Goal: Task Accomplishment & Management: Use online tool/utility

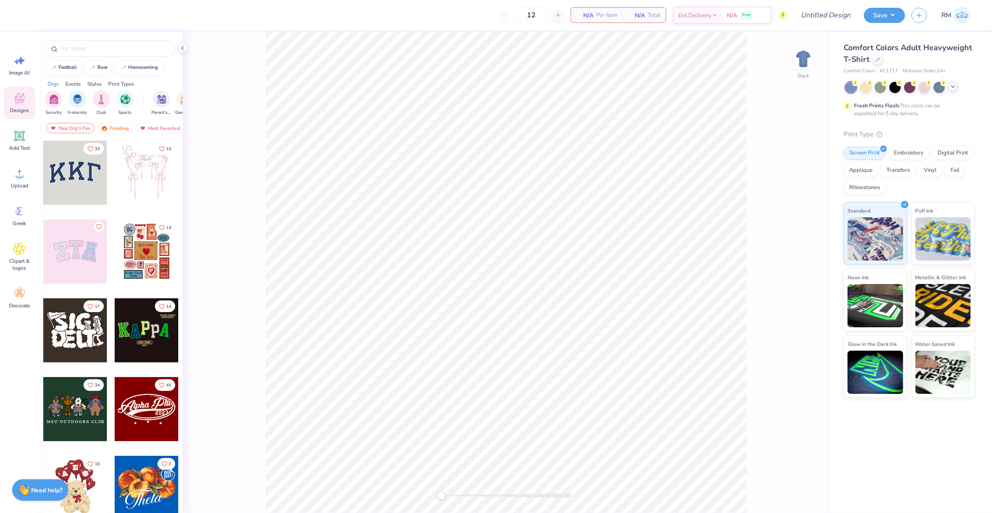
click at [952, 90] on icon at bounding box center [953, 86] width 7 height 7
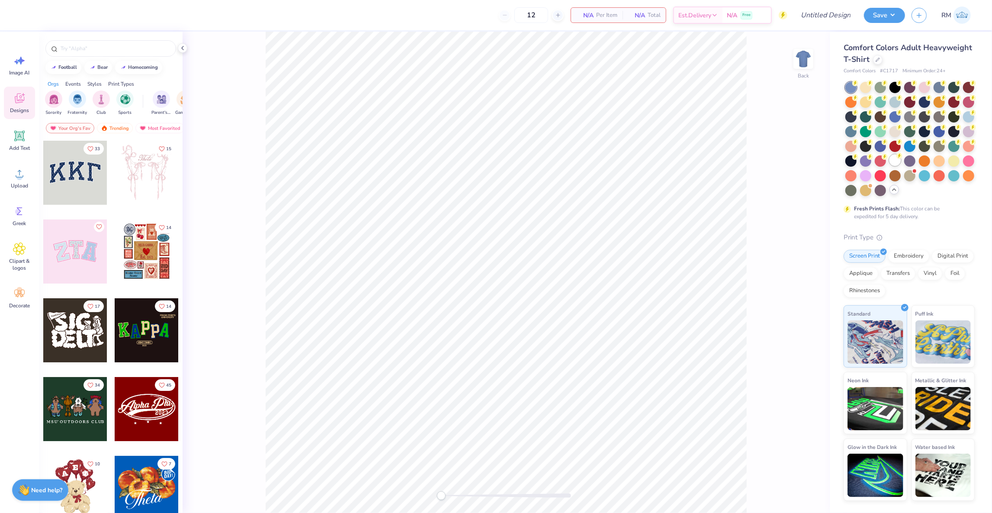
click at [896, 165] on div at bounding box center [895, 159] width 11 height 11
click at [807, 53] on img at bounding box center [803, 59] width 35 height 35
click at [14, 177] on icon at bounding box center [19, 173] width 13 height 13
click at [16, 182] on span "Upload" at bounding box center [19, 185] width 17 height 7
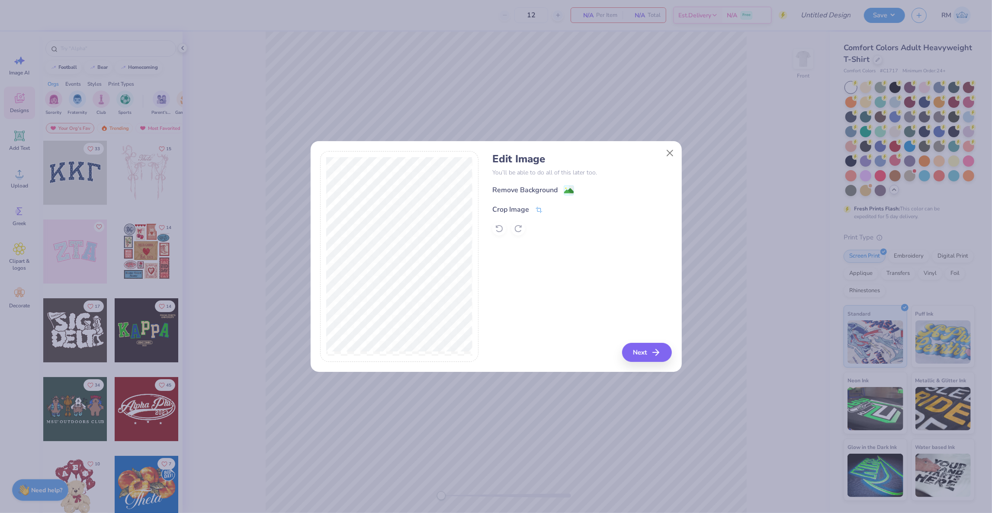
click at [540, 210] on icon at bounding box center [539, 210] width 6 height 6
click at [554, 204] on button at bounding box center [553, 208] width 9 height 9
click at [566, 193] on image at bounding box center [569, 192] width 10 height 10
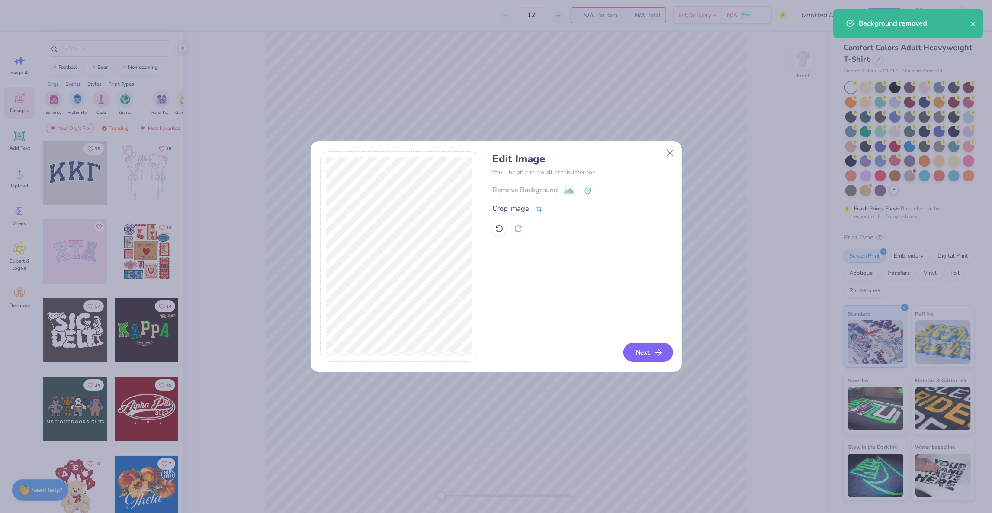
click at [647, 350] on button "Next" at bounding box center [648, 352] width 50 height 19
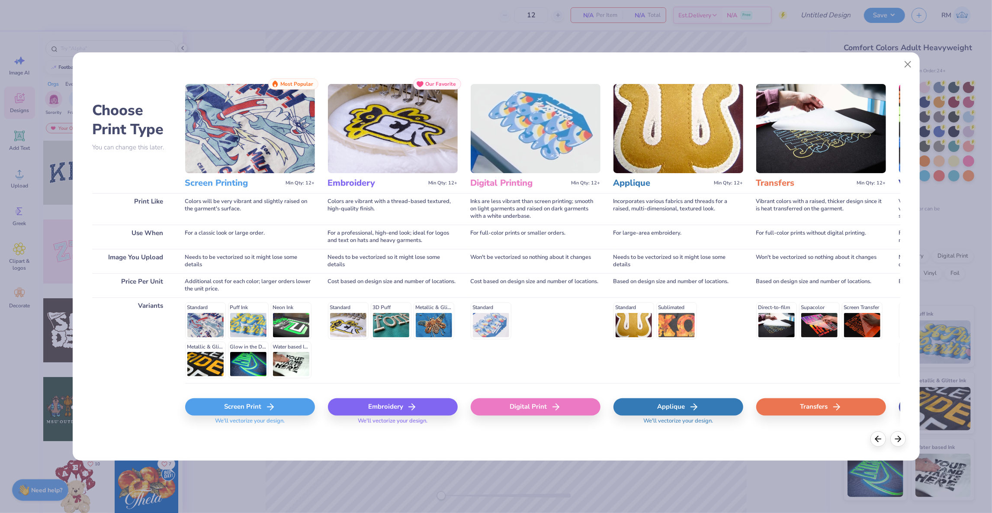
click at [242, 399] on div "Screen Print" at bounding box center [250, 406] width 130 height 17
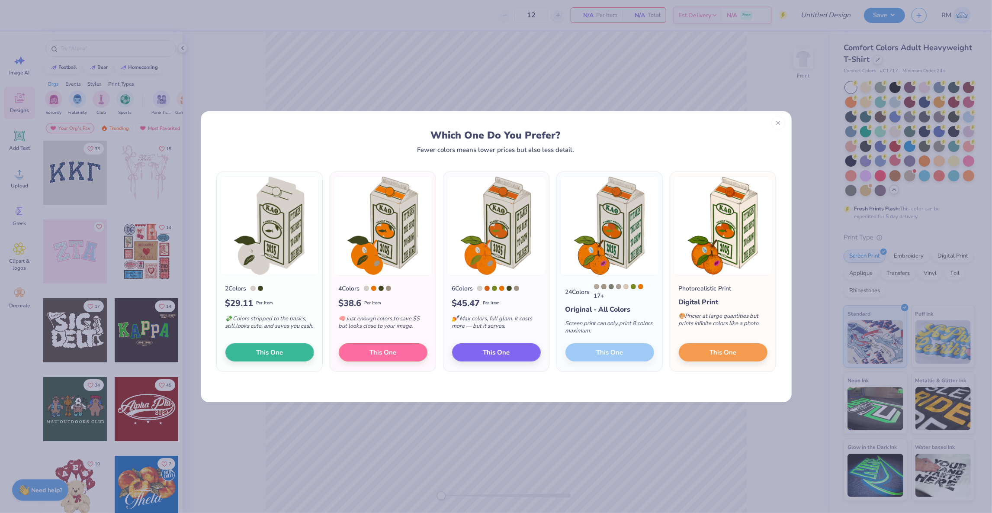
click at [605, 351] on div "24 Colors 17 + Original - All Colors Screen print can only print 8 colors maxim…" at bounding box center [610, 323] width 106 height 96
click at [713, 350] on span "This One" at bounding box center [723, 351] width 27 height 10
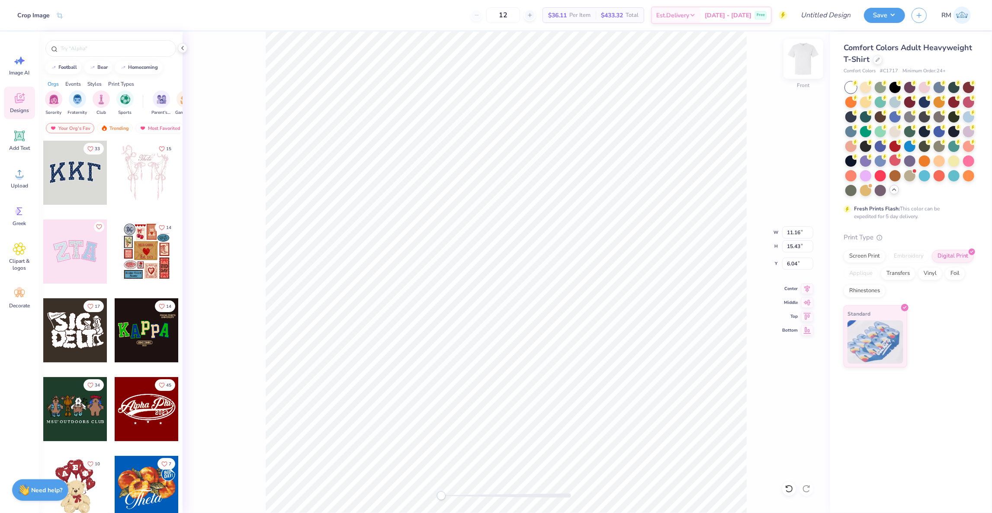
click at [806, 58] on img at bounding box center [803, 59] width 35 height 35
click at [22, 177] on circle at bounding box center [19, 177] width 6 height 6
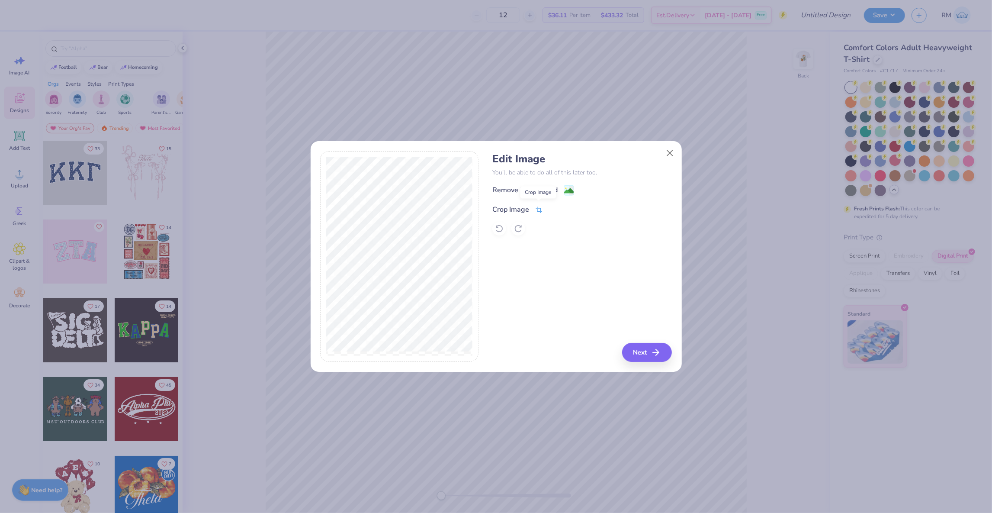
click at [539, 205] on span at bounding box center [539, 209] width 8 height 10
click at [552, 210] on icon at bounding box center [553, 208] width 5 height 5
click at [570, 190] on image at bounding box center [569, 192] width 10 height 10
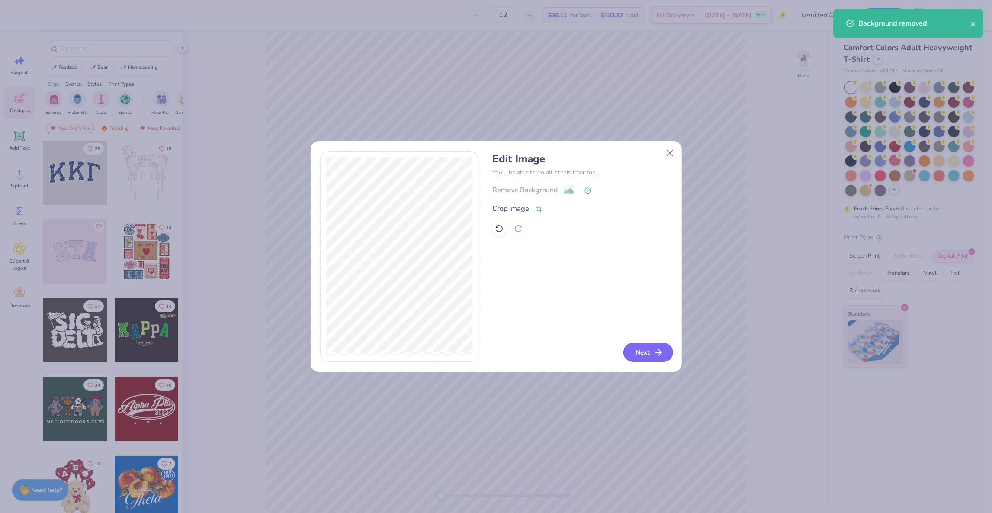
click at [635, 350] on button "Next" at bounding box center [648, 352] width 50 height 19
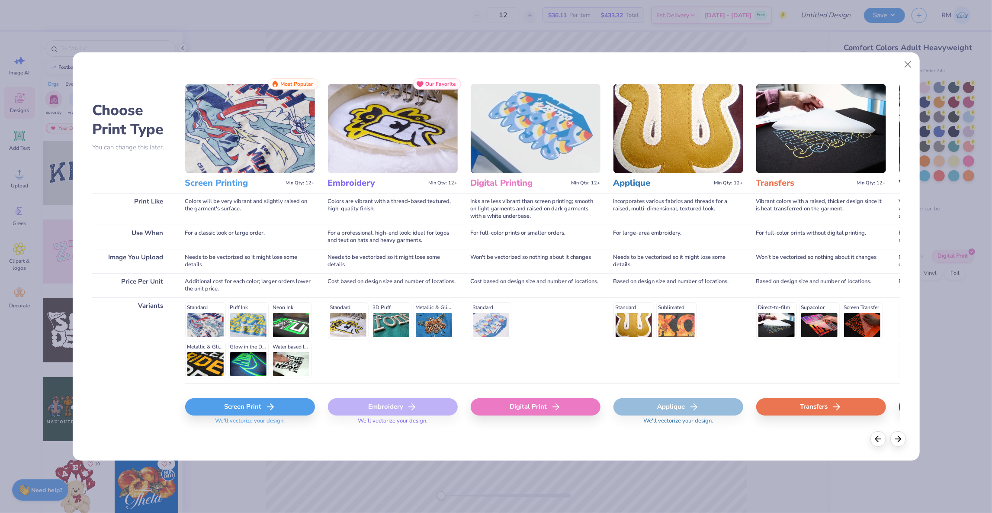
click at [264, 417] on span "We'll vectorize your design." at bounding box center [250, 423] width 77 height 13
click at [264, 400] on div "Screen Print" at bounding box center [250, 406] width 130 height 17
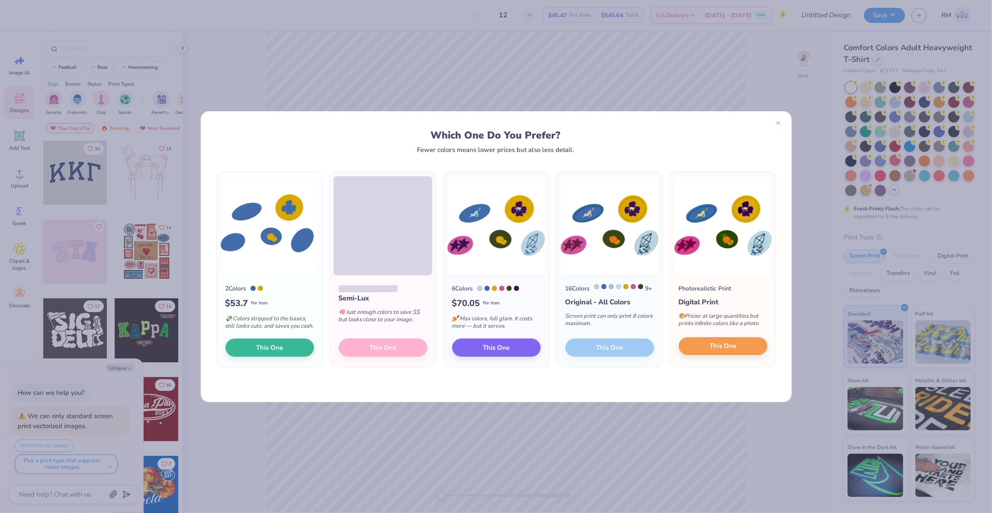
click at [722, 351] on span "This One" at bounding box center [723, 346] width 27 height 10
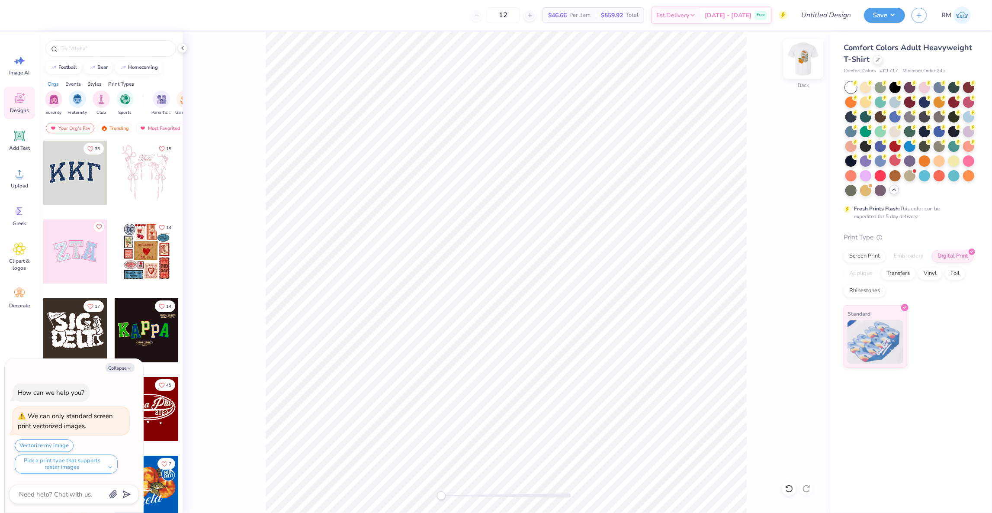
click at [807, 62] on img at bounding box center [803, 59] width 35 height 35
type textarea "x"
click at [843, 16] on input "Design Title" at bounding box center [815, 14] width 85 height 17
type input "T"
type textarea "x"
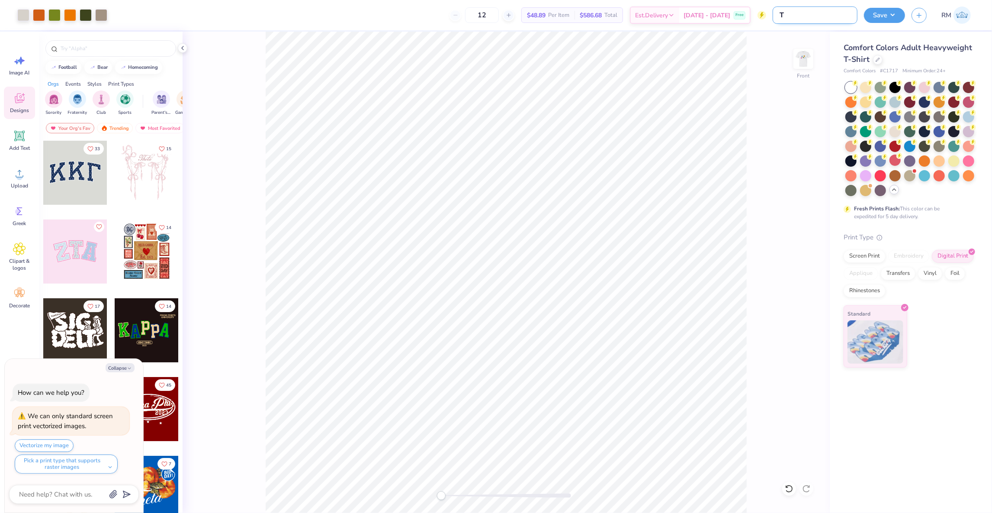
type input "TH"
type textarea "x"
type input "THE"
type textarea "x"
type input "THET"
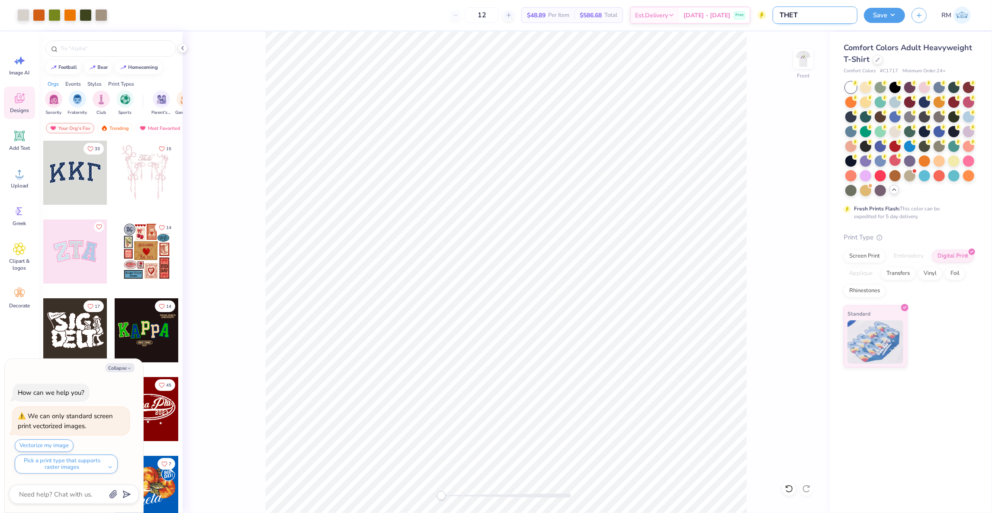
type textarea "x"
type input "THETA"
type textarea "x"
type input "THETA"
type textarea "x"
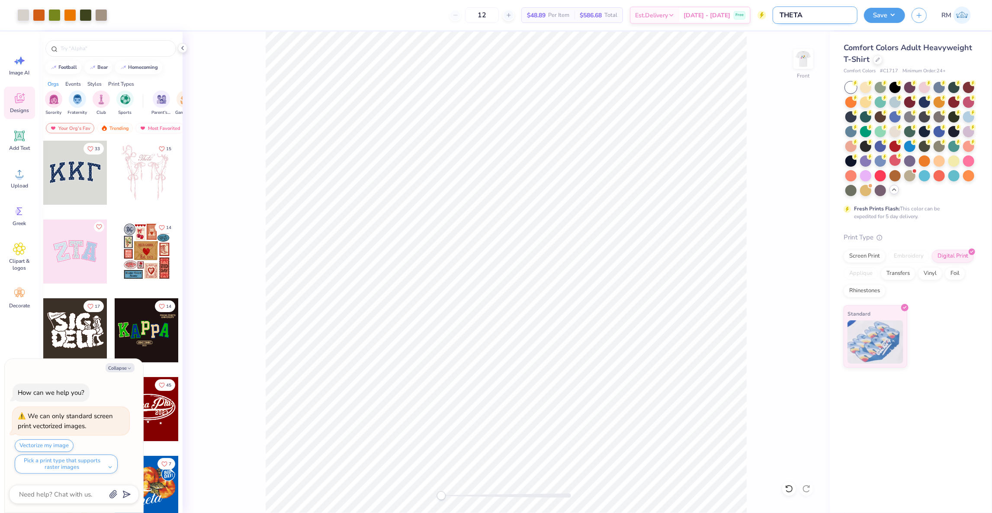
type input "THETA -"
type textarea "x"
type input "THETA -"
type textarea "x"
type input "THETA - P"
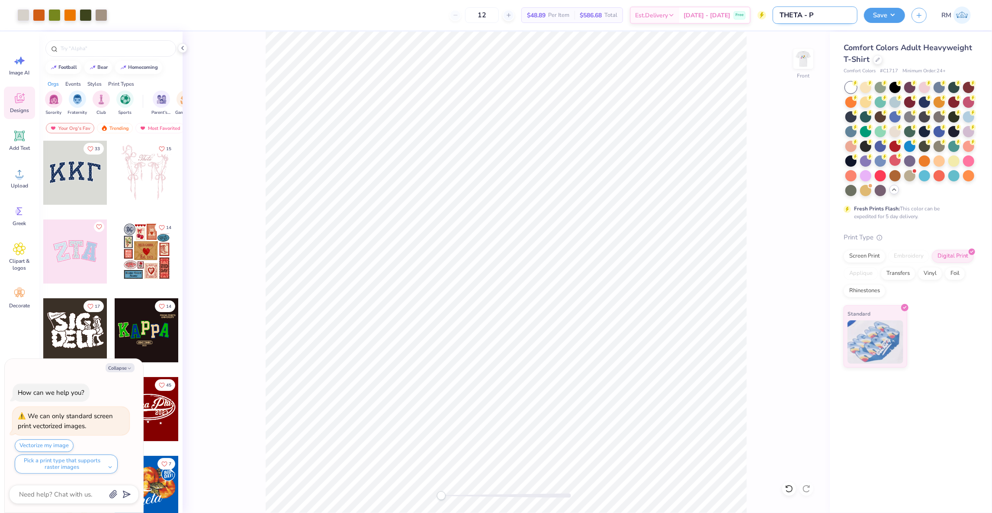
type textarea "x"
type input "THETA - Pa"
type textarea "x"
type input "THETA - Par"
type textarea "x"
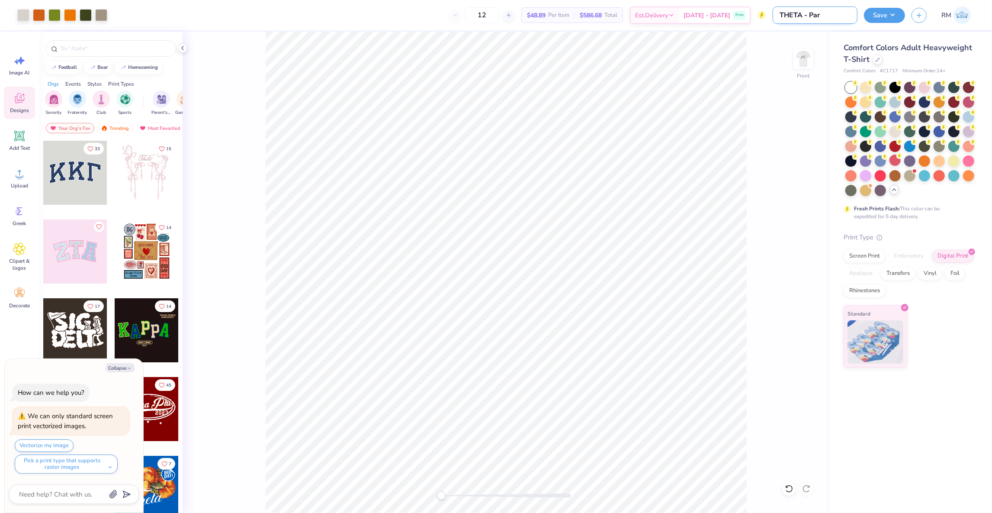
type input "THETA - Pare"
type textarea "x"
type input "THETA - Paren"
type textarea "x"
type input "THETA - Parent"
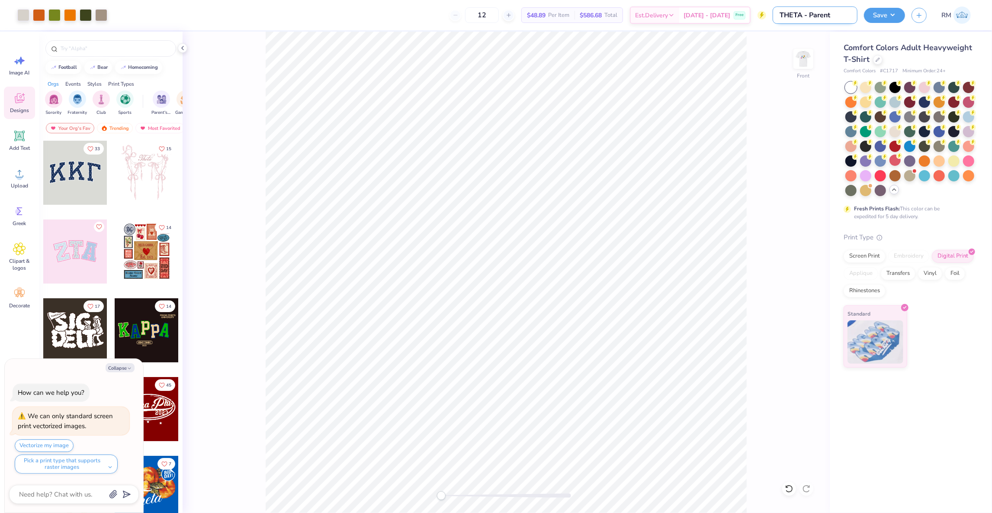
type textarea "x"
type input "THETA - Parents"
type textarea "x"
type input "THETA - Parent"
type textarea "x"
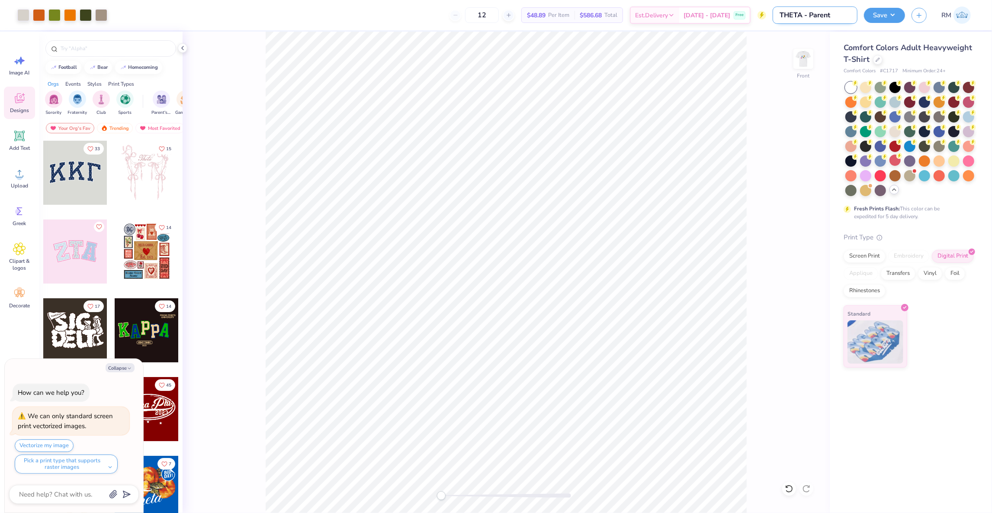
type input "THETA - Parent'"
type textarea "x"
type input "THETA - Parent's"
type textarea "x"
type input "THETA - Parent's"
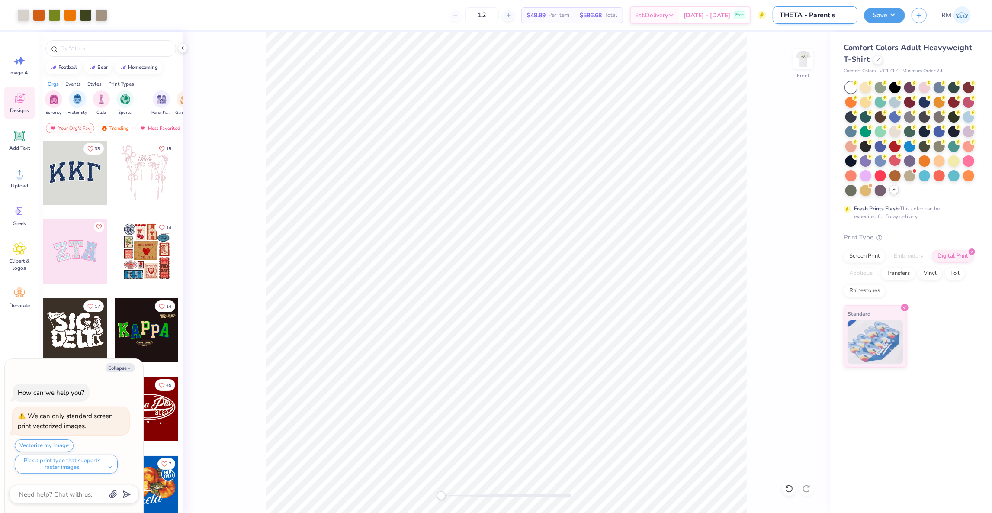
type textarea "x"
type input "THETA - Parent's W"
type textarea "x"
type input "THETA - Parent's We"
type textarea "x"
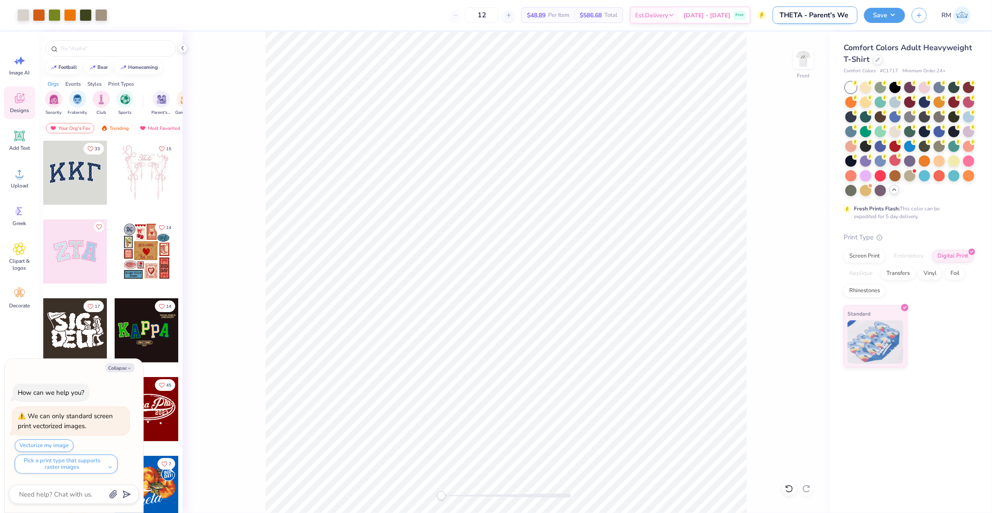
type input "THETA - Parent's Wee"
type textarea "x"
type input "THETA - Parent's Week"
type textarea "x"
type input "THETA - Parent's Weeke"
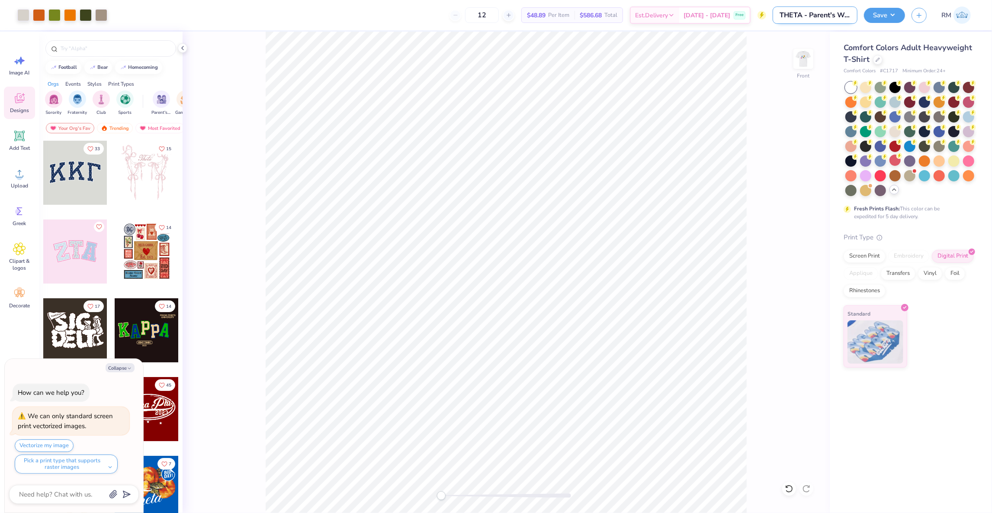
type textarea "x"
type input "THETA - Parent's Weeken"
type textarea "x"
type input "THETA - Parent's Weekend"
type textarea "x"
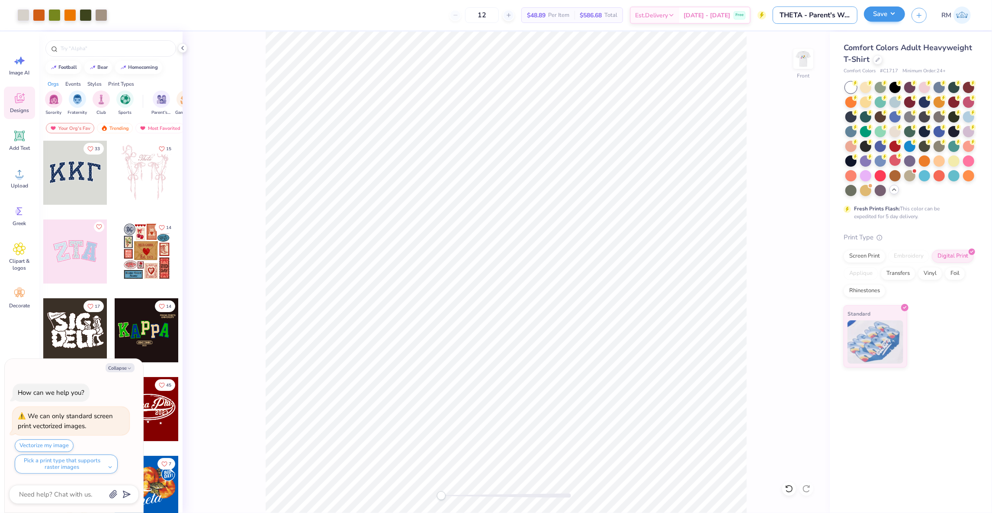
type input "THETA - Parent's Weekend"
click at [895, 13] on button "Save" at bounding box center [884, 13] width 41 height 15
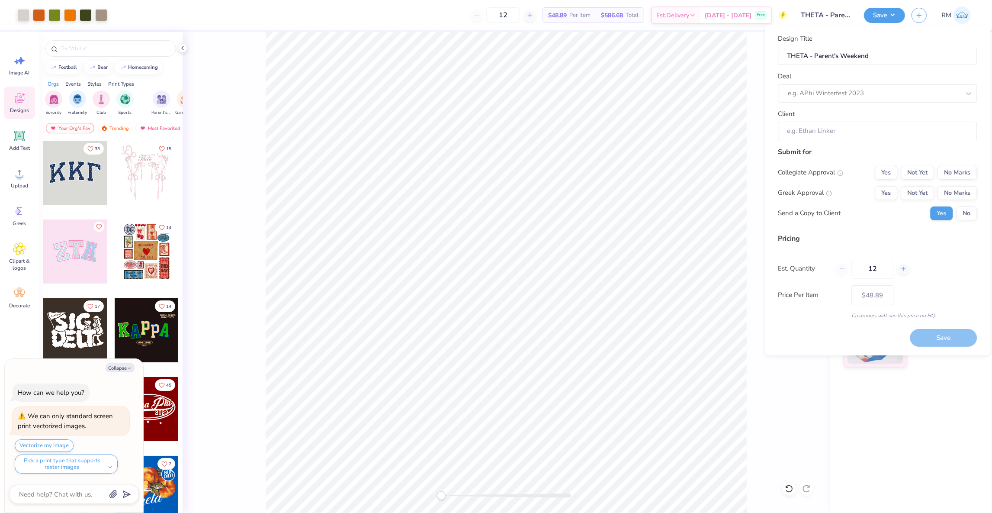
click at [875, 117] on div "Client" at bounding box center [877, 124] width 199 height 31
click at [875, 93] on div at bounding box center [874, 93] width 172 height 12
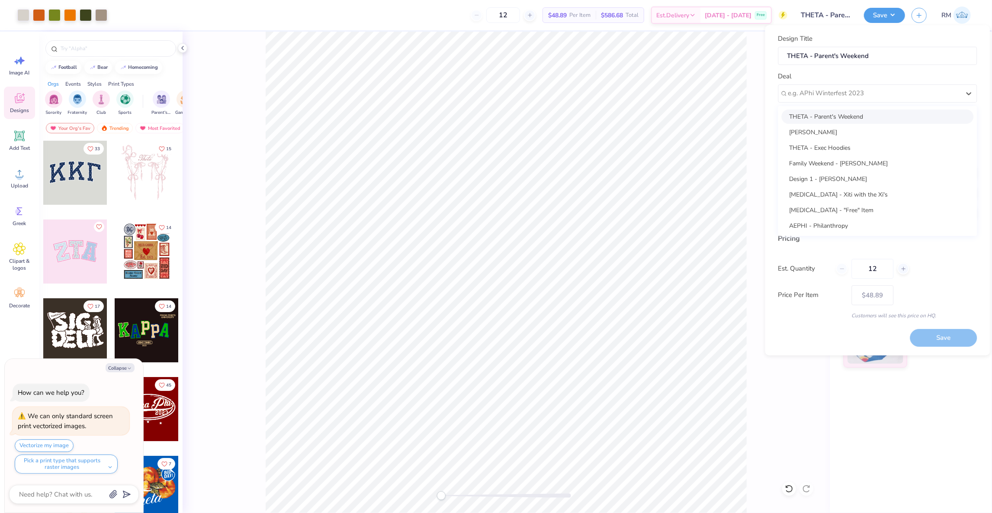
click at [871, 119] on div "THETA - Parent's Weekend" at bounding box center [878, 116] width 192 height 14
type textarea "x"
type input "[PERSON_NAME]"
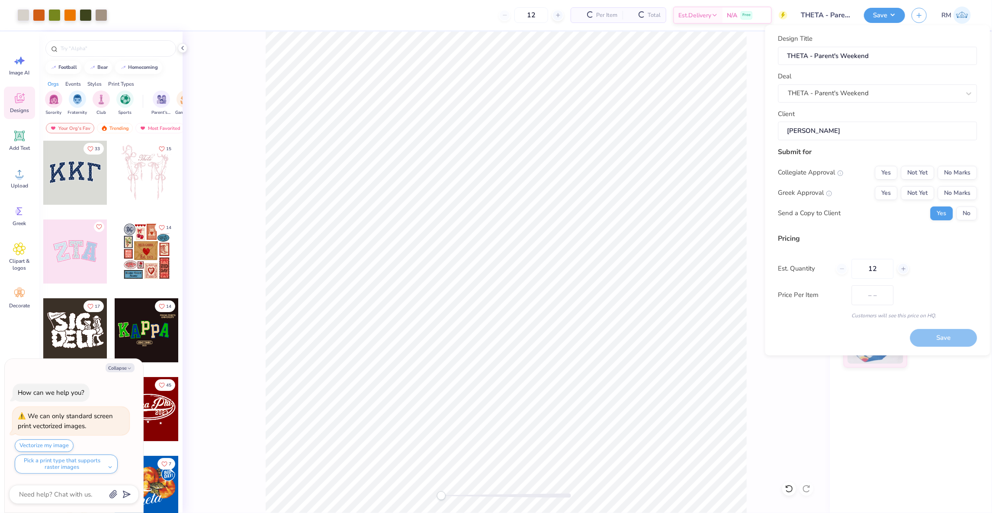
type textarea "x"
type input "– –"
type textarea "x"
type input "$70.29"
click at [947, 172] on button "No Marks" at bounding box center [957, 173] width 39 height 14
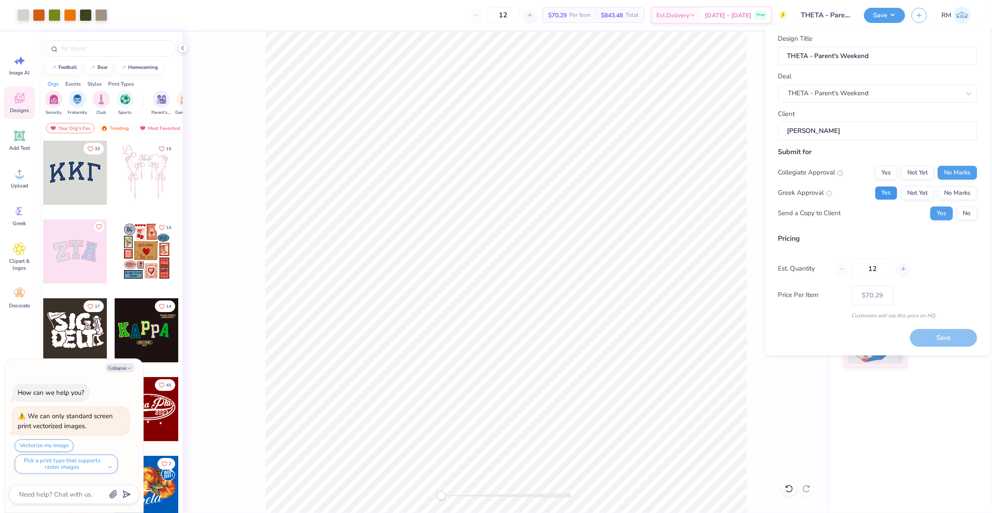
click at [888, 186] on button "Yes" at bounding box center [886, 193] width 22 height 14
type textarea "x"
type input "– –"
type textarea "x"
type input "$57.98"
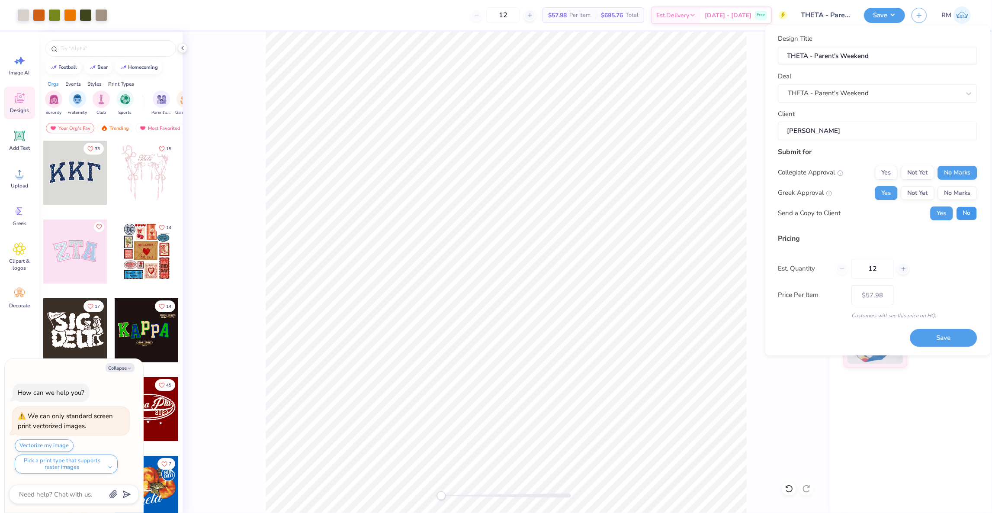
click at [959, 215] on button "No" at bounding box center [967, 213] width 21 height 14
type textarea "x"
click at [877, 266] on input "12" at bounding box center [873, 269] width 42 height 20
type input "1"
type textarea "x"
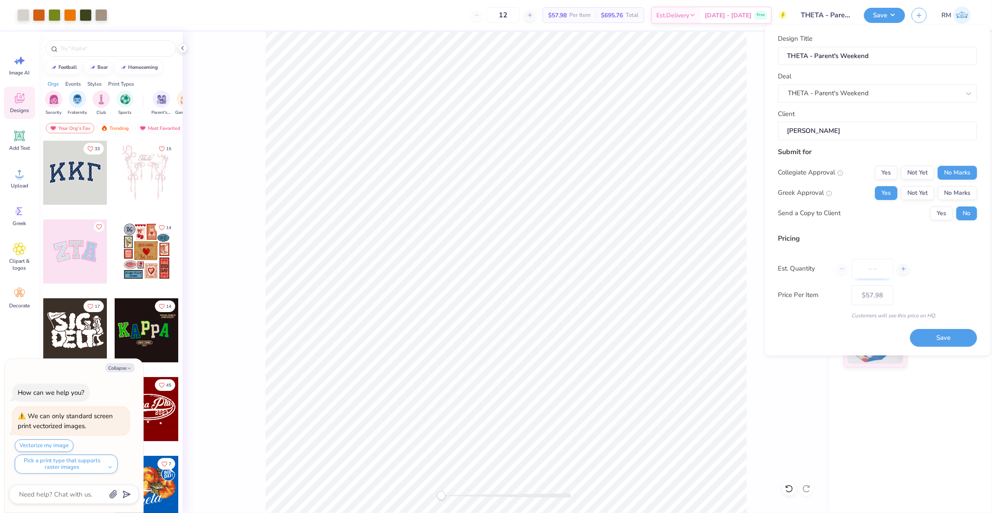
type input "0"
type textarea "x"
type input "050"
type textarea "x"
type input "50"
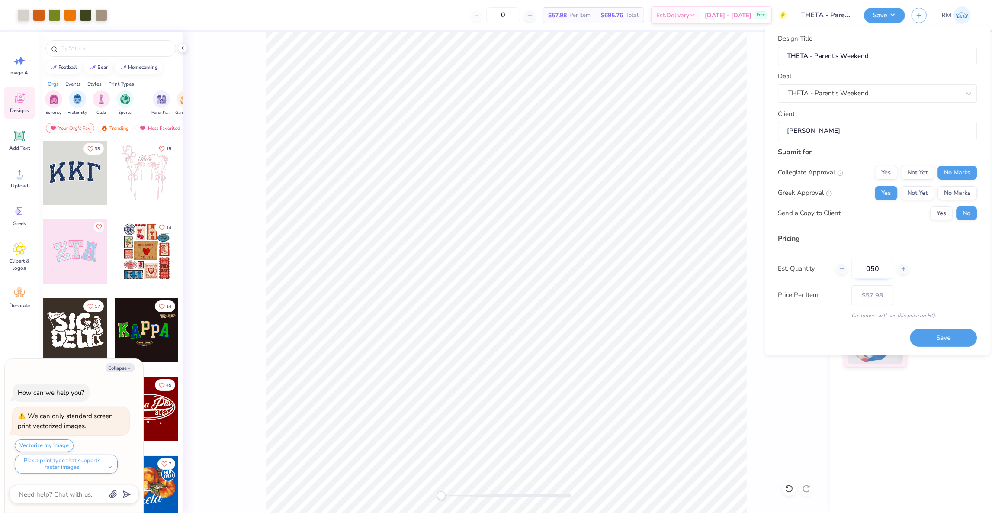
type textarea "x"
type input "– –"
type textarea "x"
type input "$48.21"
type input "050"
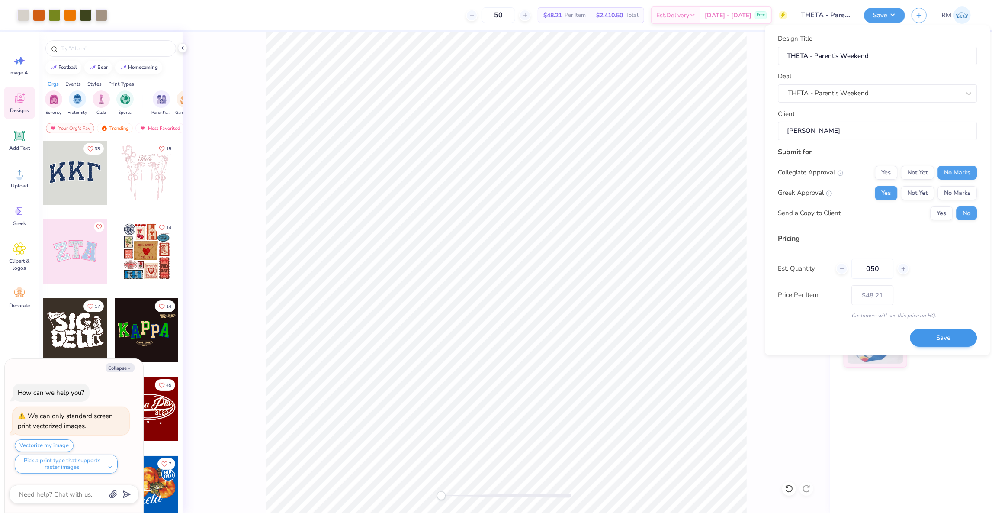
click at [916, 334] on button "Save" at bounding box center [943, 338] width 67 height 18
type textarea "x"
type input "– –"
type textarea "x"
type input "$48.21"
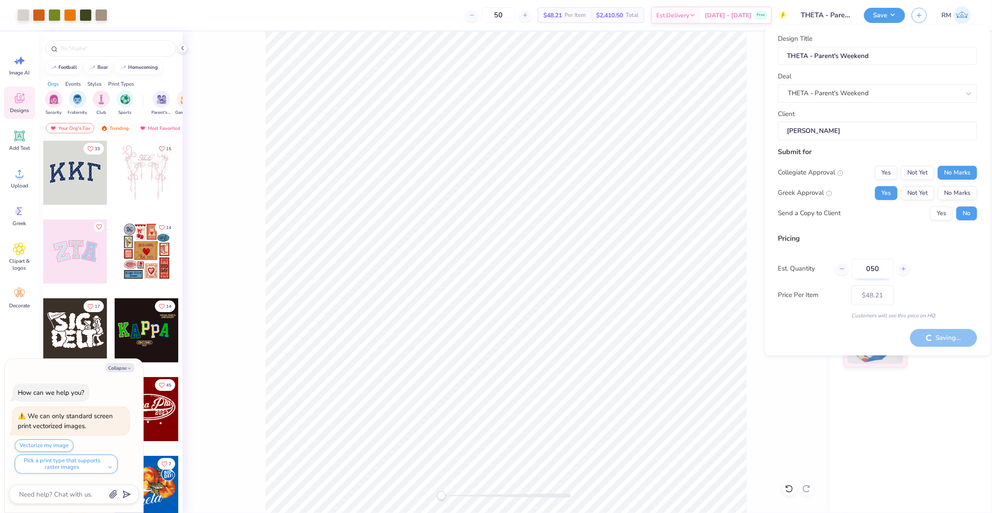
type textarea "x"
type input "– –"
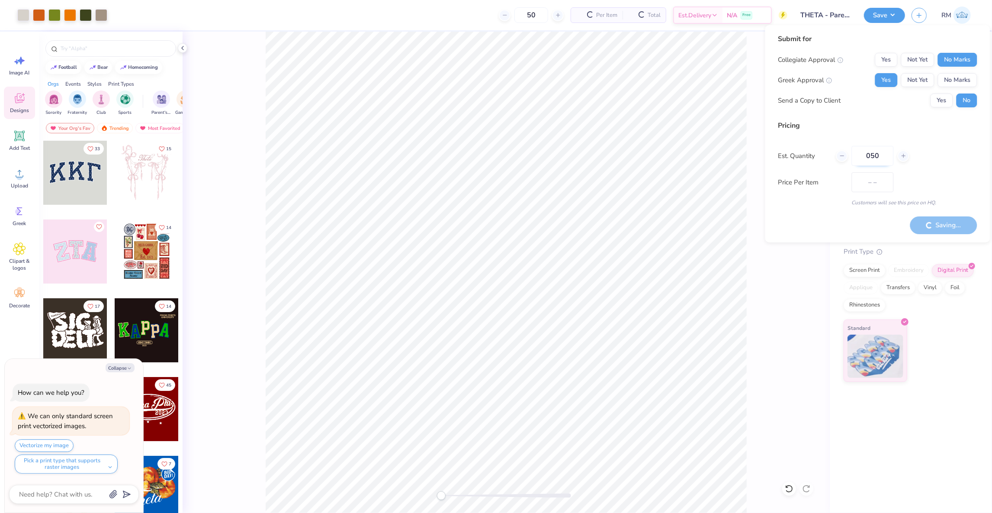
type textarea "x"
type input "$40.65"
type textarea "x"
type input "– –"
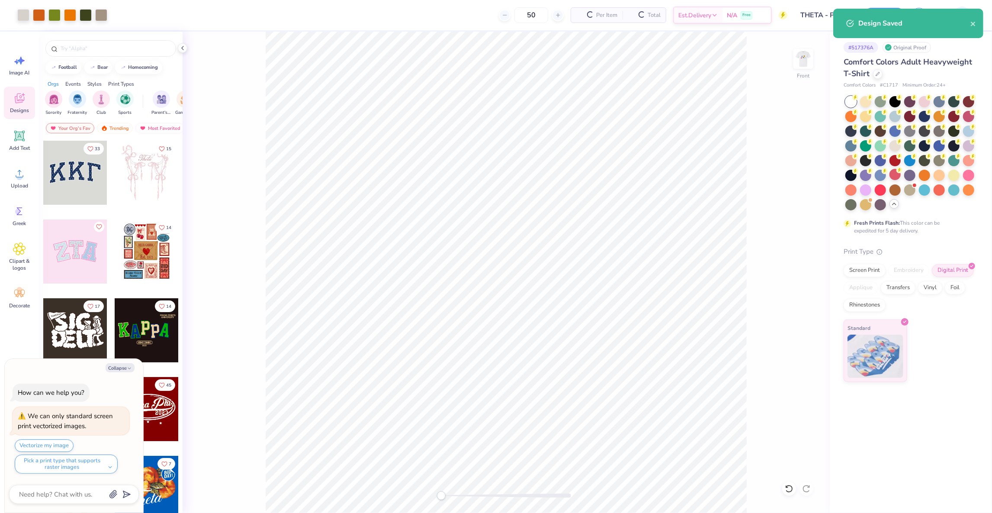
type textarea "x"
type input "$48.21"
click at [871, 269] on div "Screen Print" at bounding box center [865, 269] width 42 height 13
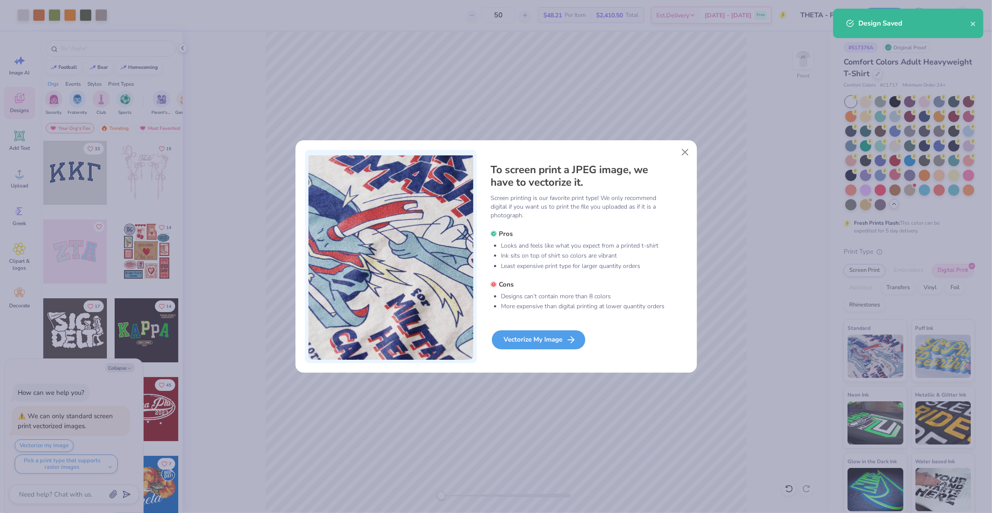
click at [571, 335] on icon at bounding box center [571, 339] width 10 height 10
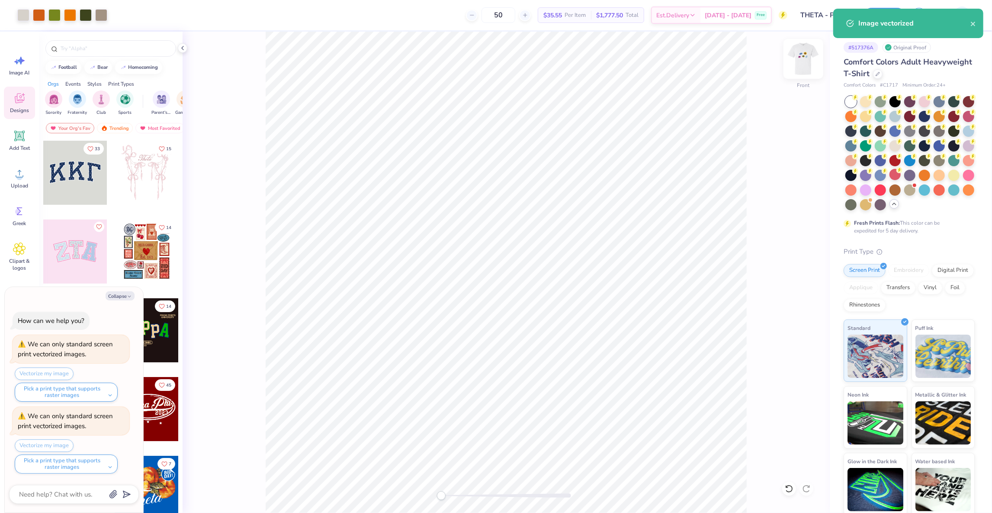
click at [806, 62] on img at bounding box center [803, 59] width 35 height 35
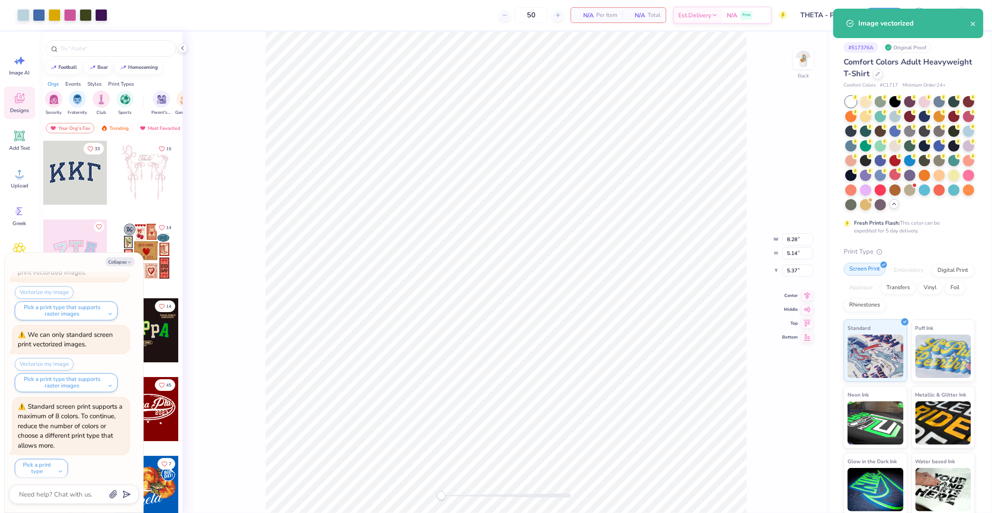
click at [868, 272] on div "Screen Print" at bounding box center [865, 269] width 42 height 13
click at [923, 239] on div "Comfort Colors Adult Heavyweight T-Shirt Comfort Colors # C1717 Minimum Order: …" at bounding box center [909, 285] width 131 height 459
click at [899, 11] on button "Save" at bounding box center [884, 13] width 41 height 15
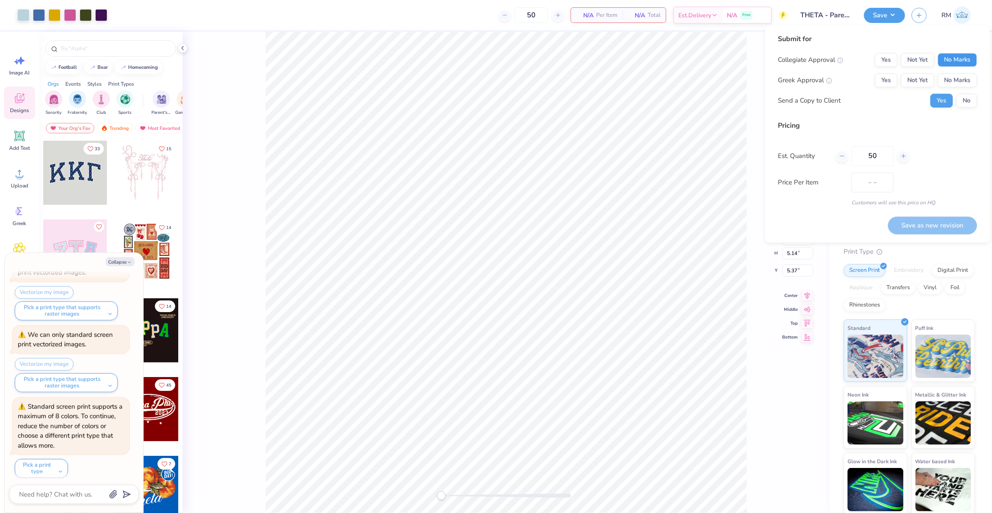
click at [947, 58] on button "No Marks" at bounding box center [957, 60] width 39 height 14
click at [890, 82] on button "Yes" at bounding box center [886, 81] width 22 height 14
click at [912, 227] on button "Save as new revision" at bounding box center [932, 225] width 89 height 18
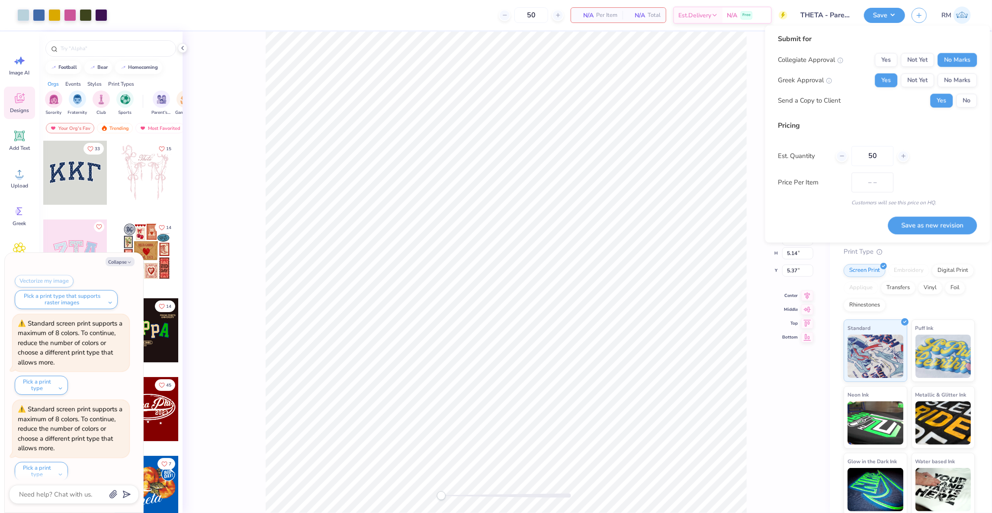
click at [907, 243] on div "Comfort Colors Adult Heavyweight T-Shirt Comfort Colors # C1717 Minimum Order: …" at bounding box center [909, 285] width 131 height 459
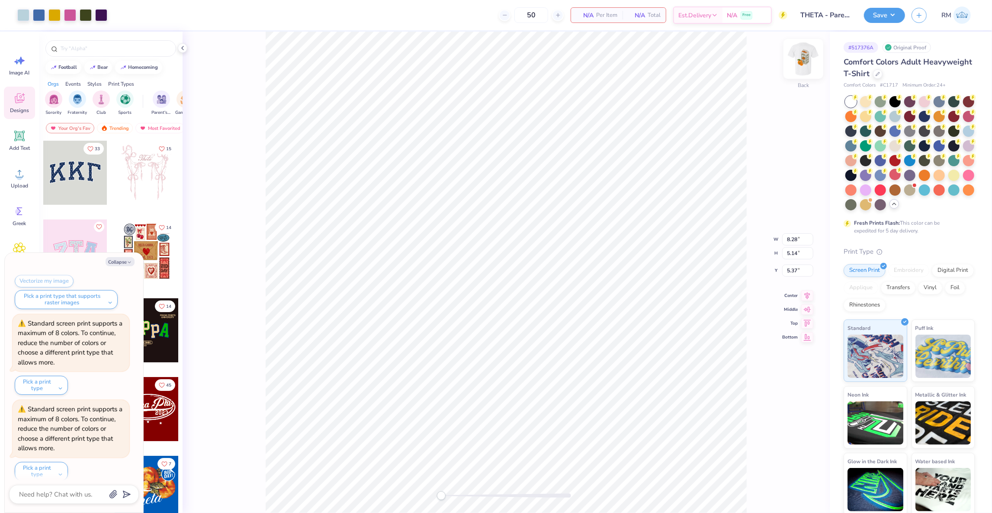
click at [809, 54] on img at bounding box center [803, 59] width 35 height 35
type textarea "x"
type input "8.41"
type input "5.22"
type input "7.80"
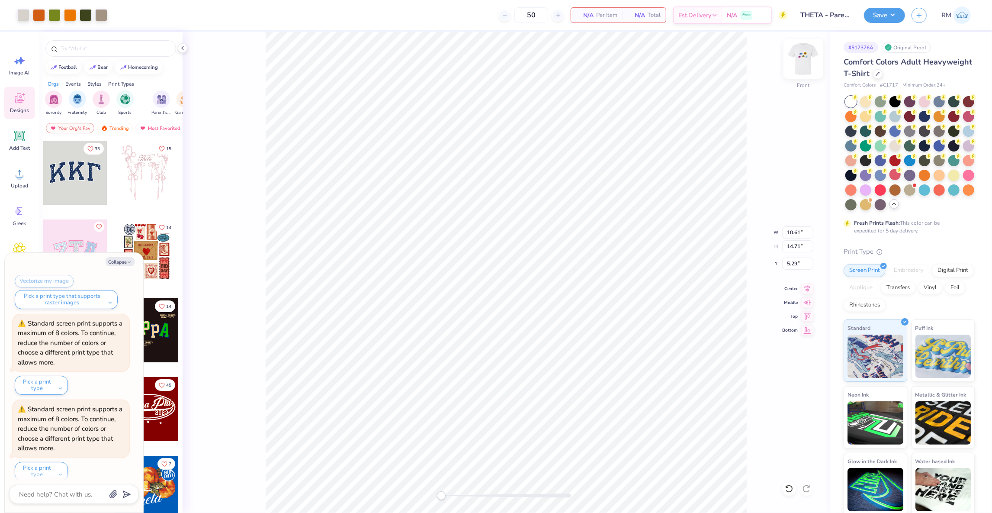
click at [800, 65] on img at bounding box center [803, 59] width 35 height 35
type textarea "x"
type input "8.28"
type input "5.14"
type input "5.37"
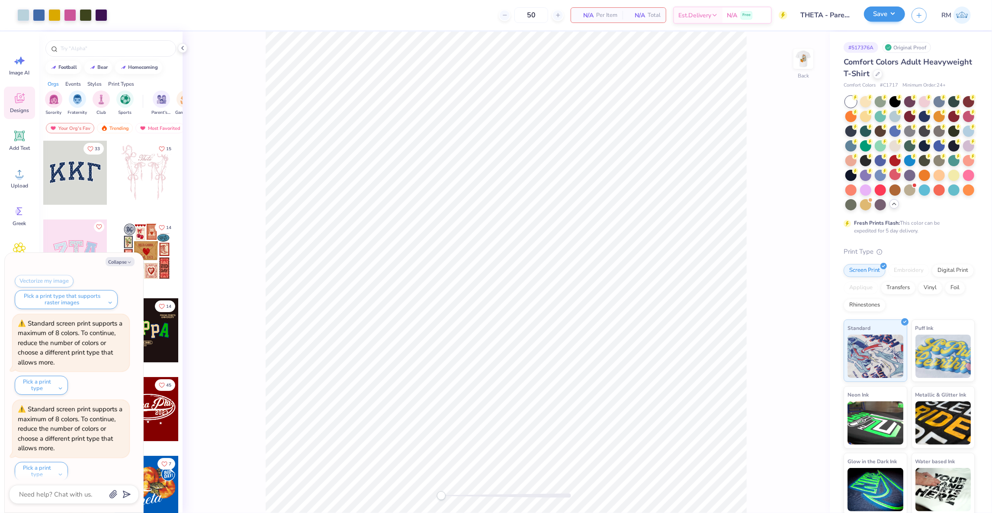
click at [899, 14] on button "Save" at bounding box center [884, 13] width 41 height 15
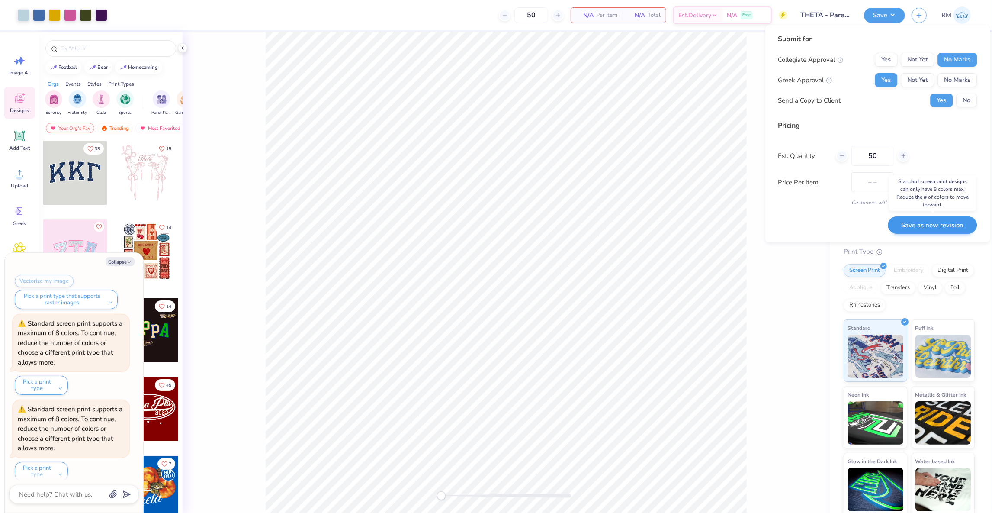
click at [909, 227] on button "Save as new revision" at bounding box center [932, 225] width 89 height 18
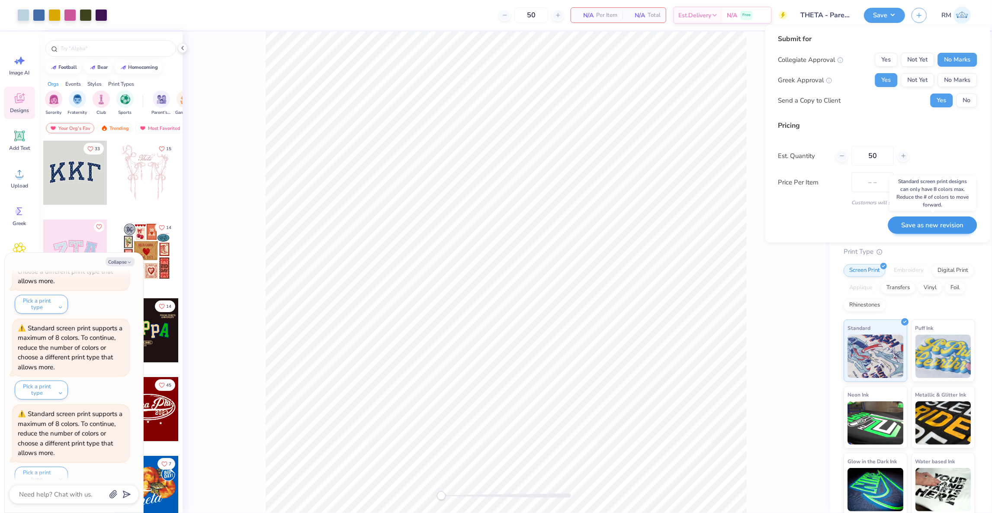
click at [909, 227] on button "Save as new revision" at bounding box center [932, 225] width 89 height 18
click at [787, 272] on div "Back" at bounding box center [506, 272] width 647 height 481
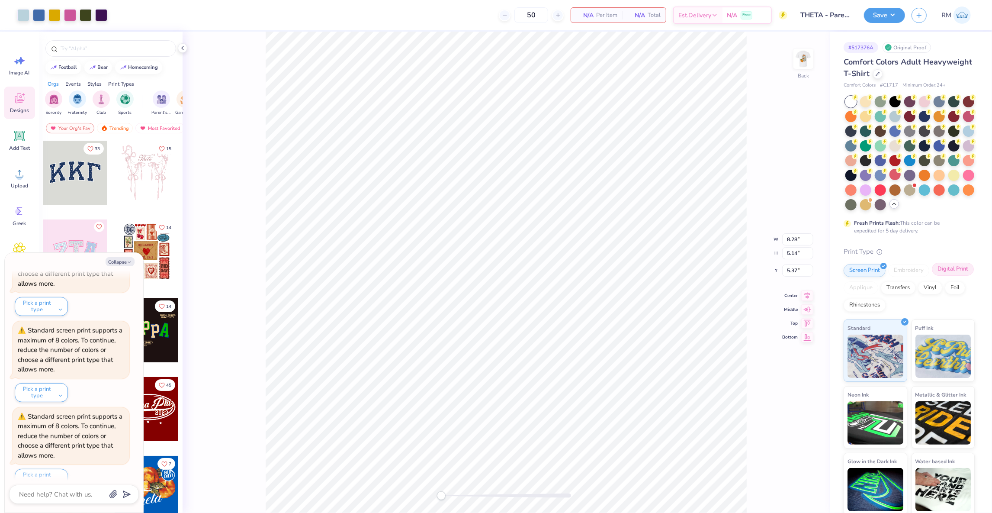
click at [952, 268] on div "Digital Print" at bounding box center [953, 269] width 42 height 13
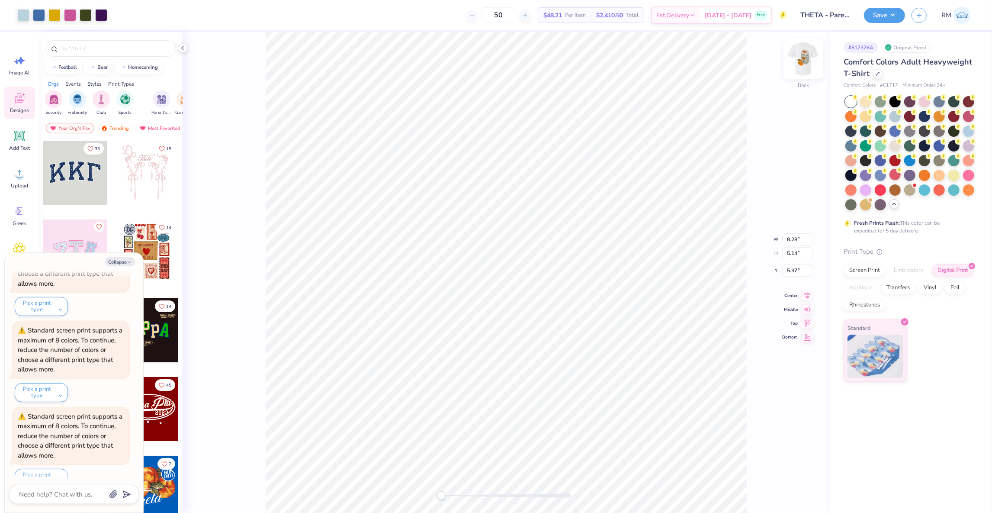
click at [811, 60] on img at bounding box center [803, 59] width 35 height 35
type textarea "x"
type input "8.41"
type input "5.22"
type input "7.80"
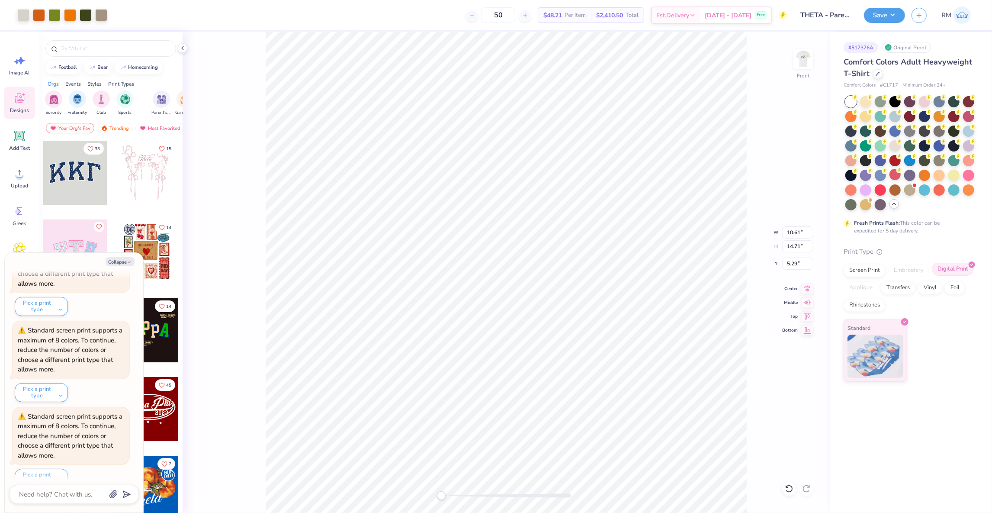
click at [943, 272] on div "Digital Print" at bounding box center [953, 269] width 42 height 13
click at [880, 11] on button "Save" at bounding box center [884, 13] width 41 height 15
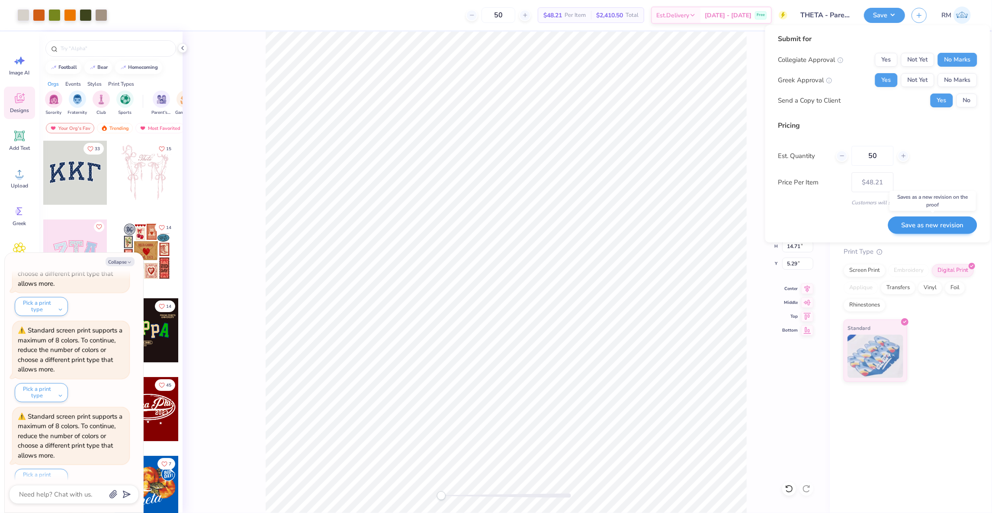
click at [909, 225] on button "Save as new revision" at bounding box center [932, 225] width 89 height 18
type textarea "x"
type input "– –"
type textarea "x"
type input "$48.21"
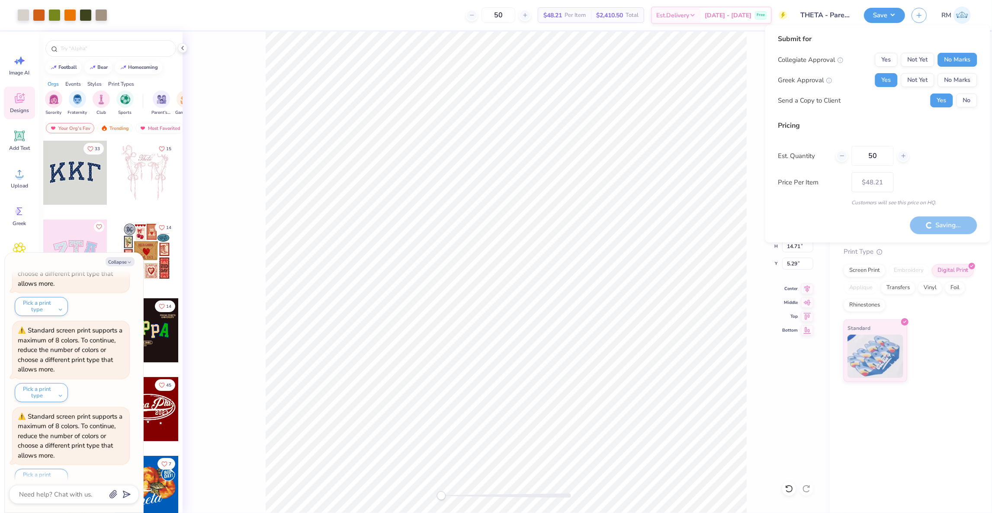
type textarea "x"
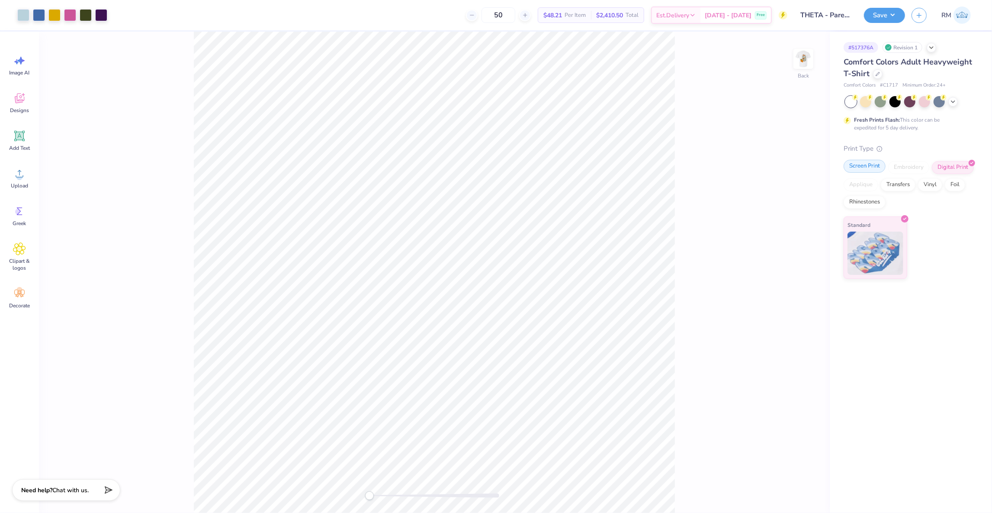
click at [861, 170] on div "Screen Print" at bounding box center [865, 166] width 42 height 13
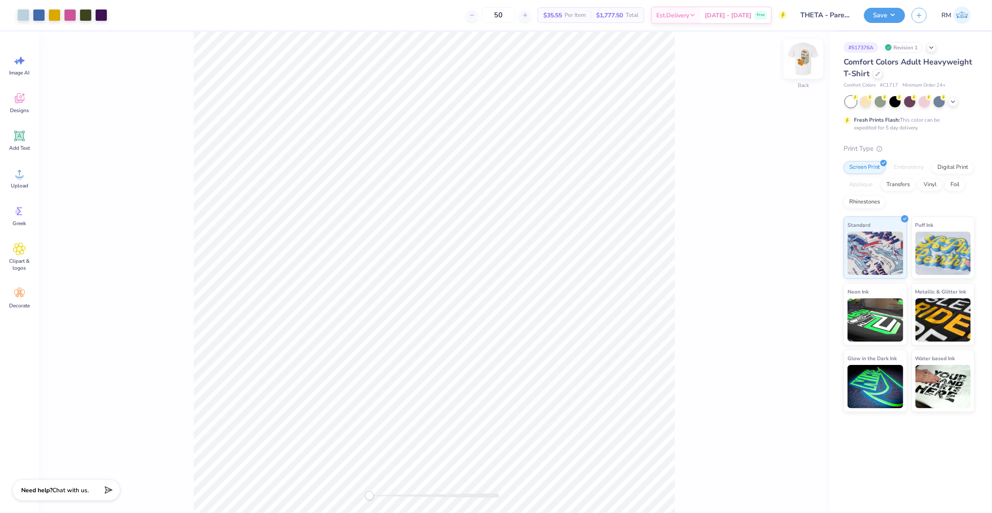
click at [806, 60] on img at bounding box center [803, 59] width 35 height 35
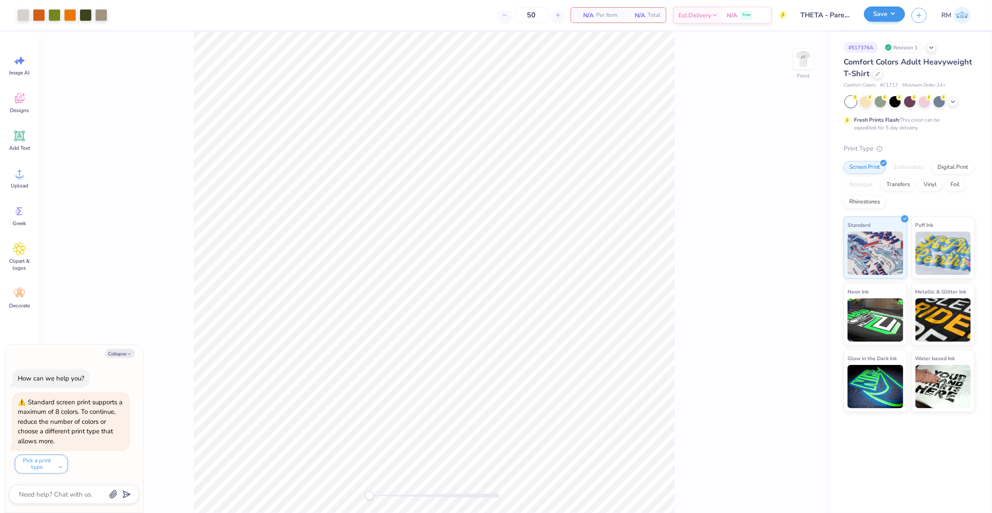
click at [895, 13] on button "Save" at bounding box center [884, 13] width 41 height 15
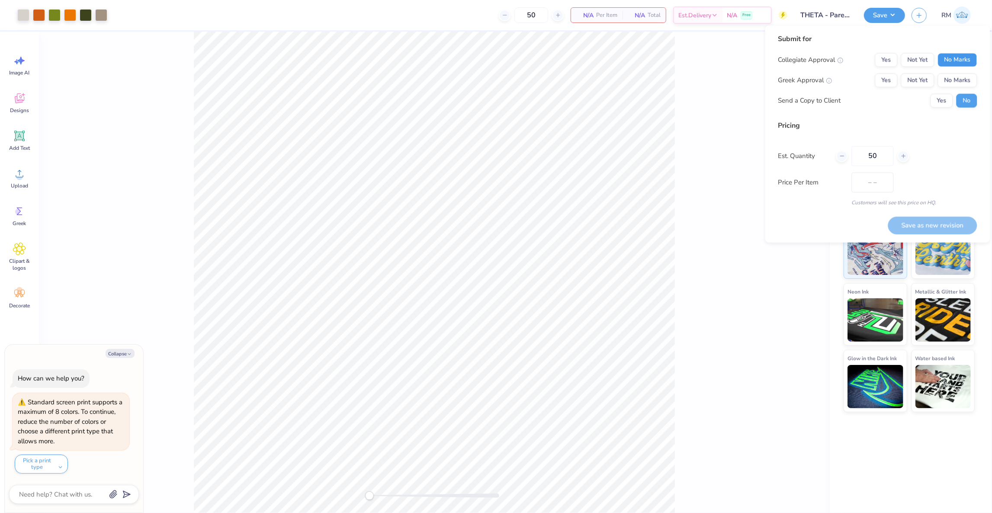
click at [949, 63] on button "No Marks" at bounding box center [957, 60] width 39 height 14
click at [890, 76] on button "Yes" at bounding box center [886, 81] width 22 height 14
click at [916, 221] on button "Save as new revision" at bounding box center [932, 225] width 89 height 18
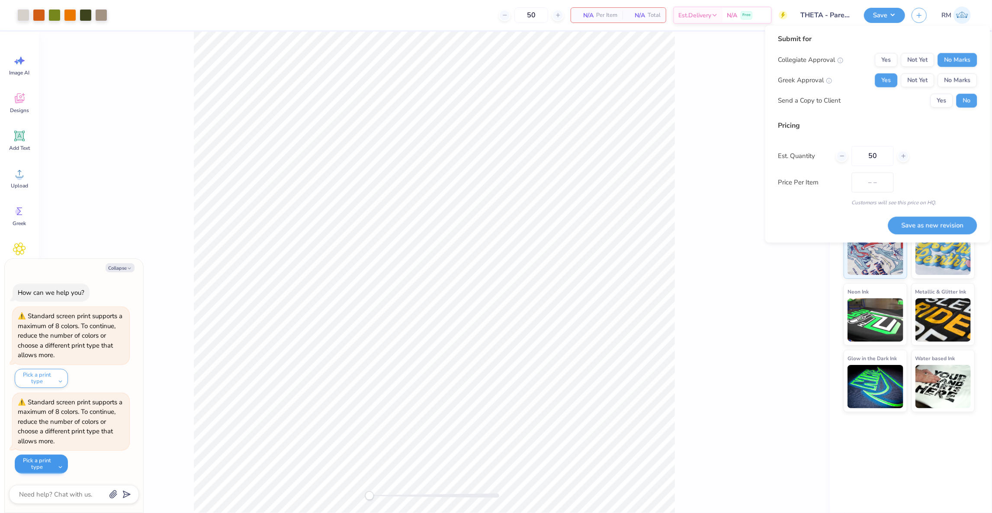
click at [34, 461] on button "Pick a print type" at bounding box center [41, 463] width 53 height 19
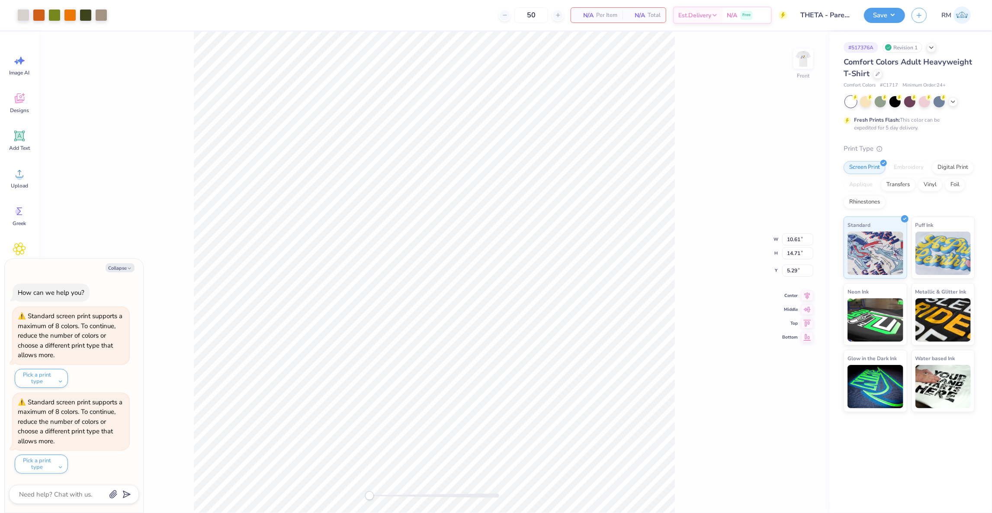
click at [68, 22] on div "Art colors" at bounding box center [53, 15] width 107 height 30
click at [68, 16] on div at bounding box center [70, 14] width 12 height 12
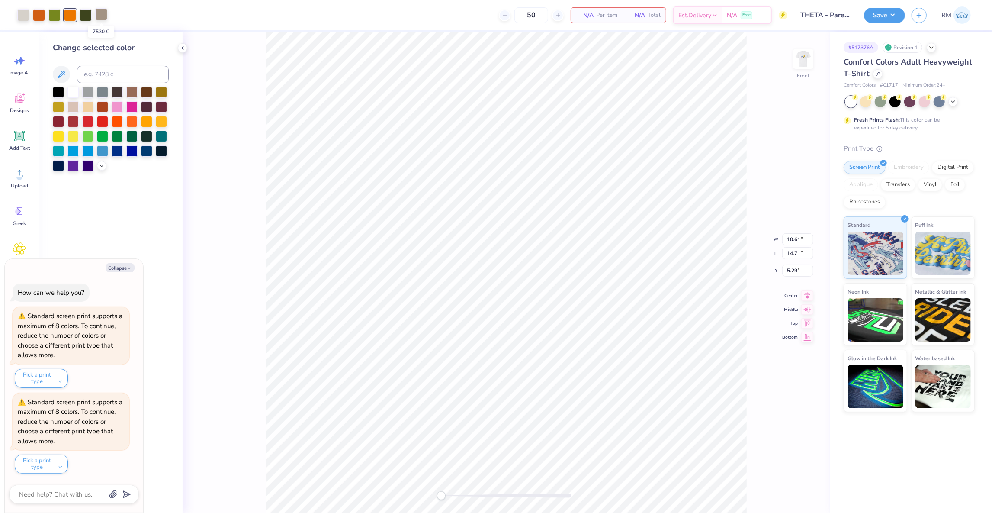
click at [101, 19] on div at bounding box center [101, 14] width 12 height 12
click at [61, 77] on icon at bounding box center [61, 74] width 10 height 10
click at [899, 12] on button "Save" at bounding box center [884, 13] width 41 height 15
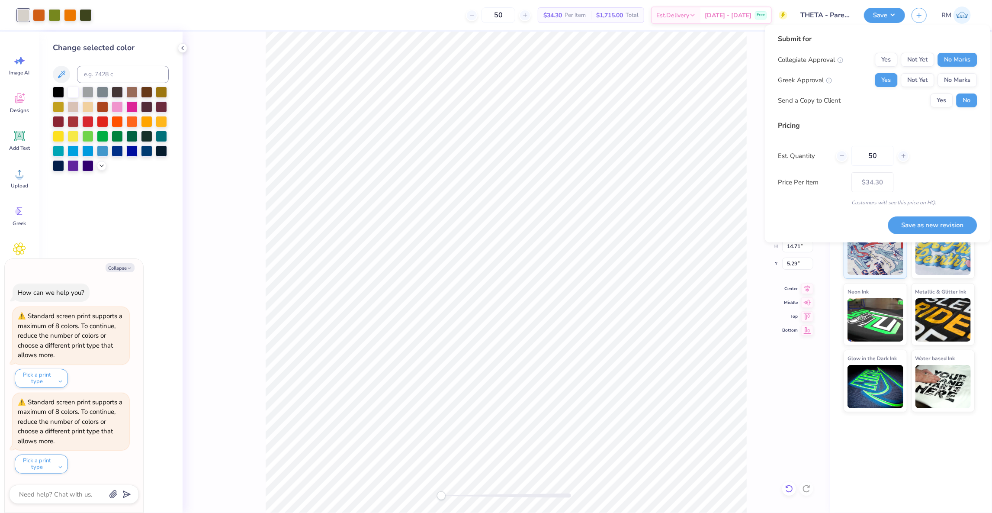
click at [790, 487] on icon at bounding box center [789, 488] width 9 height 9
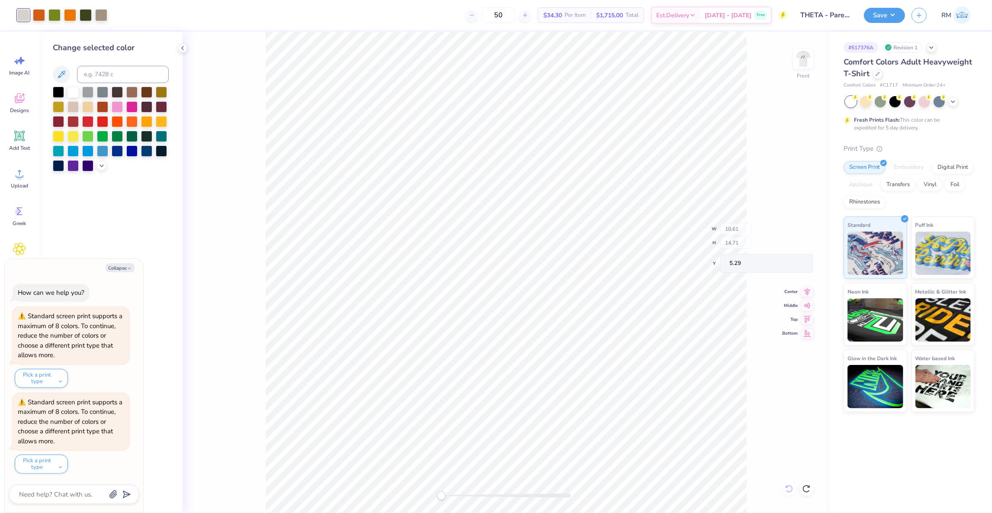
type textarea "x"
type input "– –"
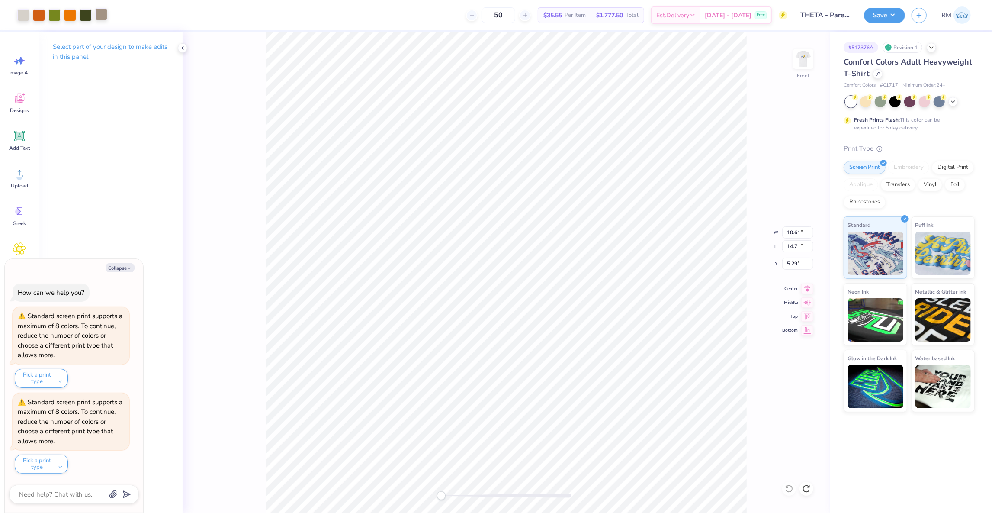
click at [100, 16] on div at bounding box center [101, 14] width 12 height 12
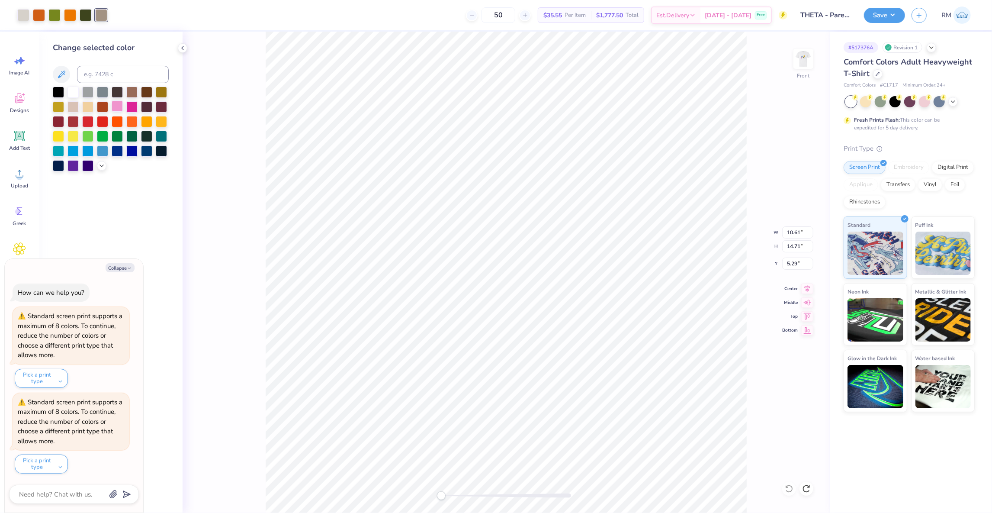
click at [116, 112] on div at bounding box center [117, 105] width 11 height 11
type textarea "x"
click at [113, 76] on input at bounding box center [123, 74] width 92 height 17
type input "5"
type input "7530"
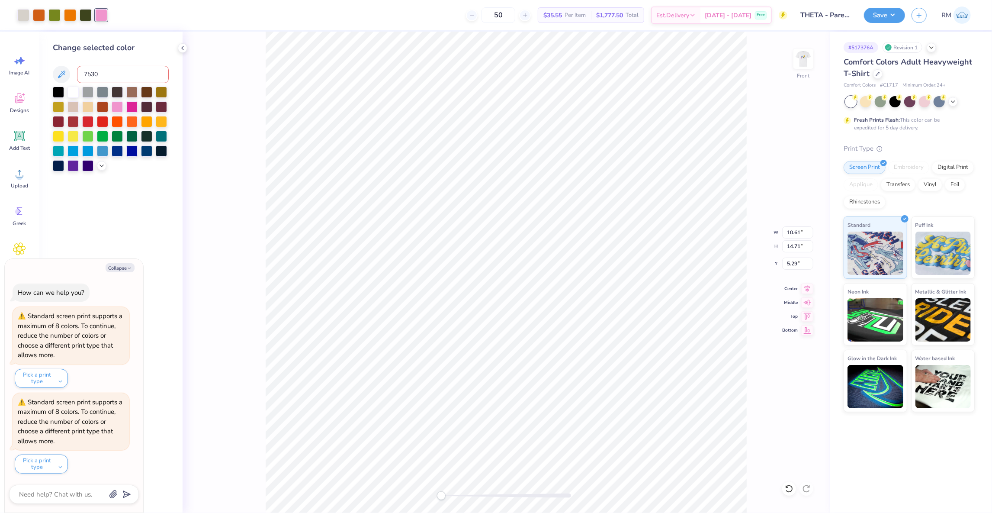
type textarea "x"
click at [896, 11] on button "Save" at bounding box center [884, 13] width 41 height 15
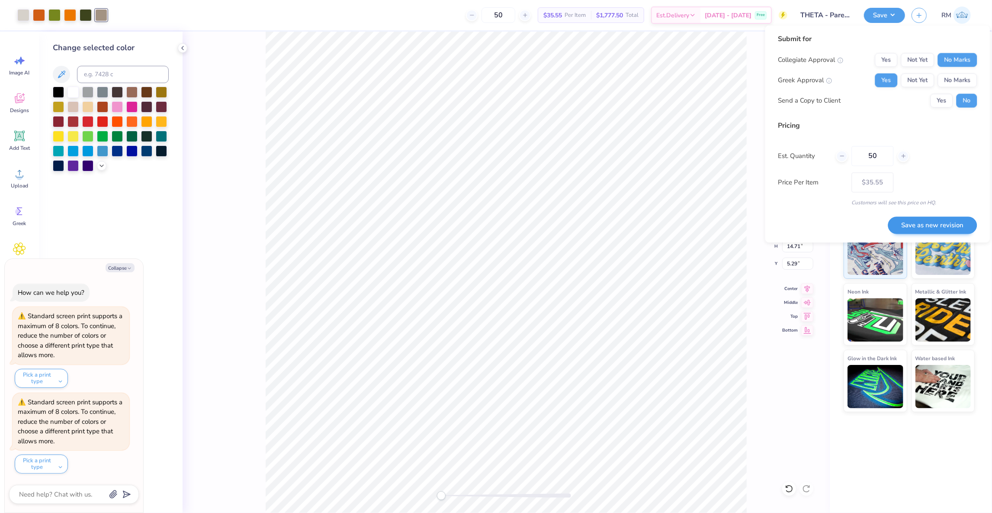
click at [933, 218] on button "Save as new revision" at bounding box center [932, 225] width 89 height 18
type textarea "x"
type input "– –"
type textarea "x"
type input "$35.55"
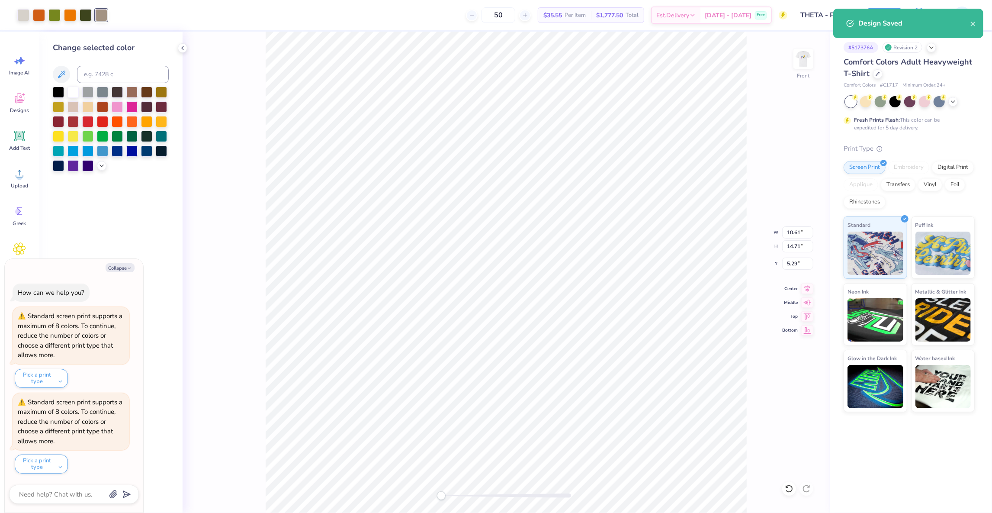
type textarea "x"
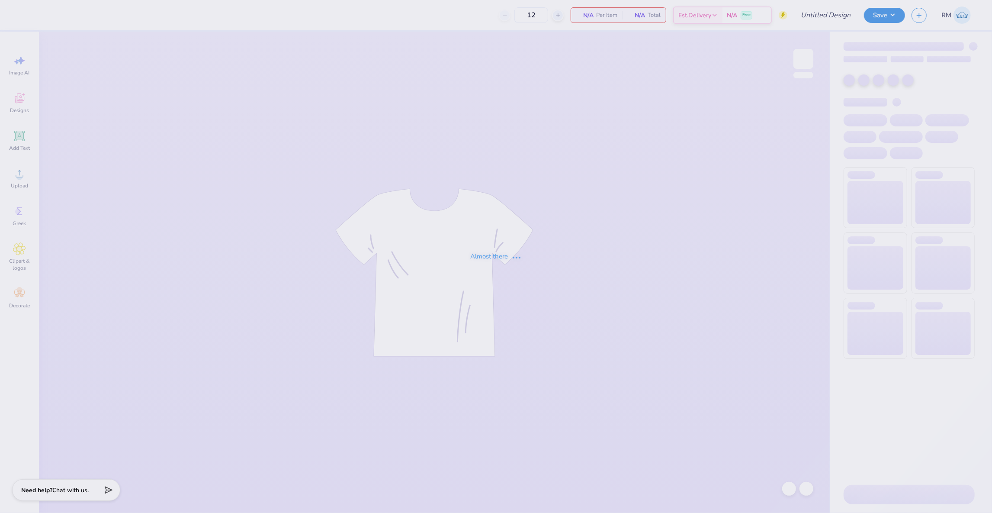
type input "THETA - Parent's Weekend"
type input "50"
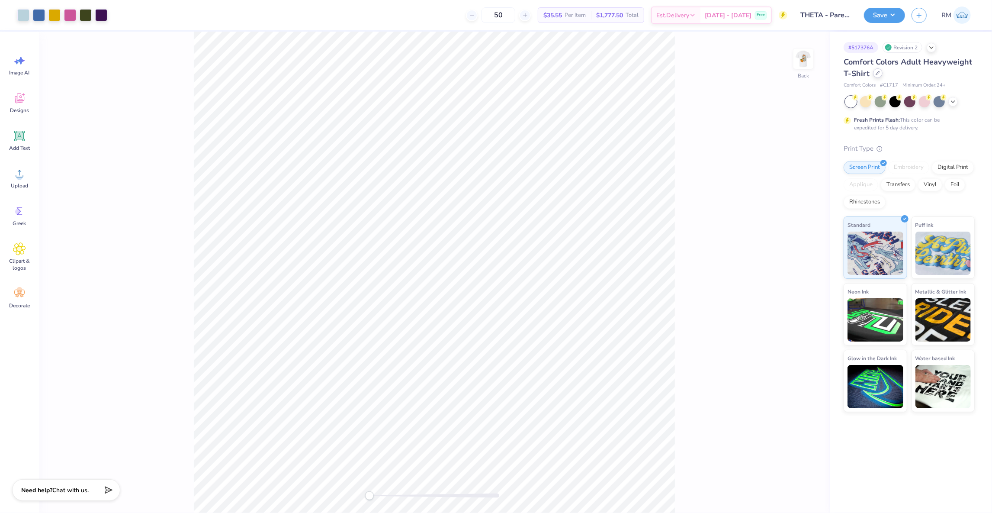
click at [877, 77] on div at bounding box center [878, 73] width 10 height 10
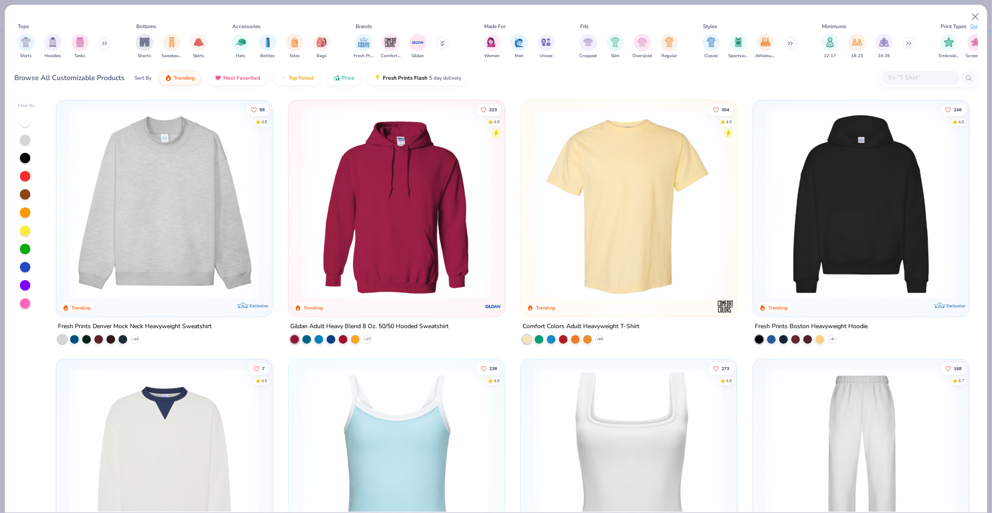
click at [929, 68] on div "Browse All Customizable Products Sort By Trending Most Favorited Top Rated Pric…" at bounding box center [496, 78] width 963 height 24
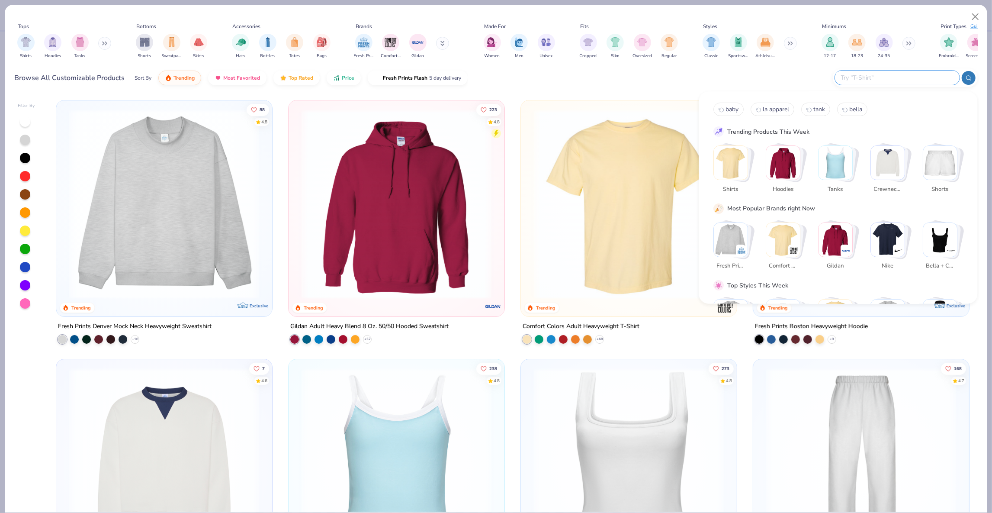
click at [918, 80] on input "text" at bounding box center [896, 78] width 113 height 10
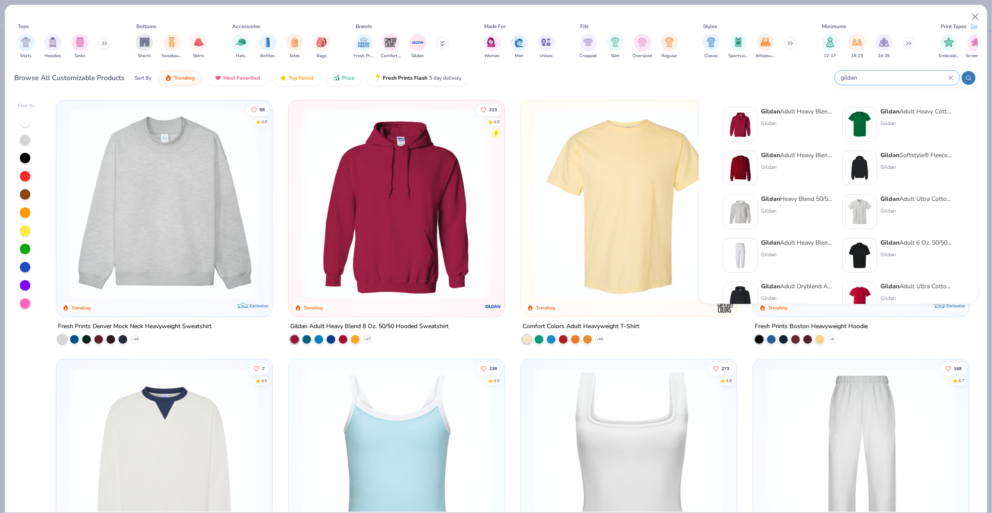
type input "gildan"
click at [873, 125] on div at bounding box center [860, 124] width 35 height 35
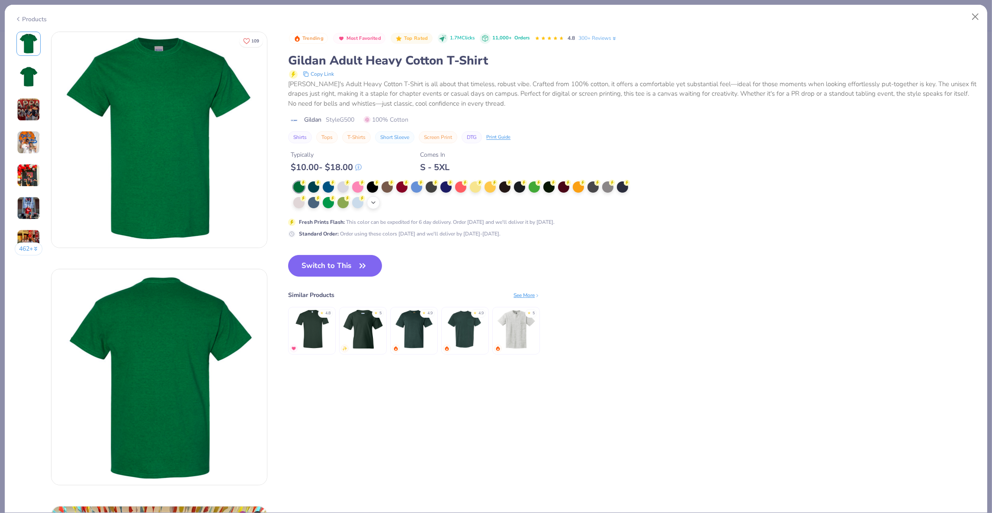
click at [376, 199] on icon at bounding box center [373, 202] width 7 height 7
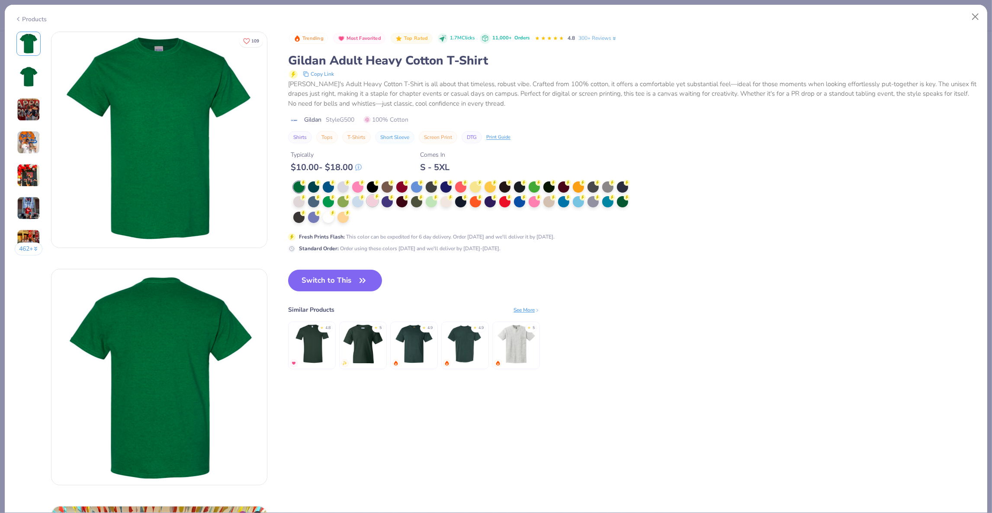
click at [374, 196] on div at bounding box center [372, 200] width 11 height 11
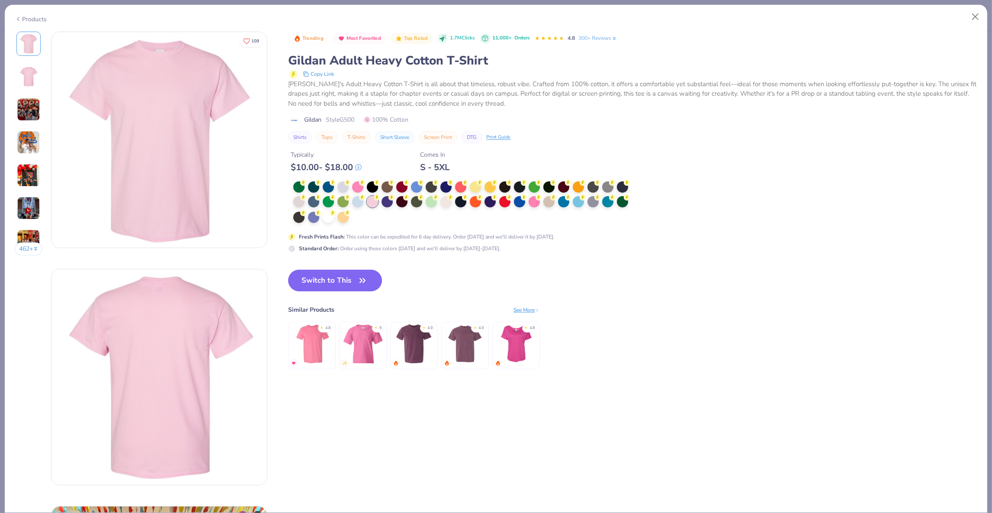
click at [355, 212] on div at bounding box center [463, 202] width 341 height 42
click at [330, 213] on div at bounding box center [328, 216] width 11 height 11
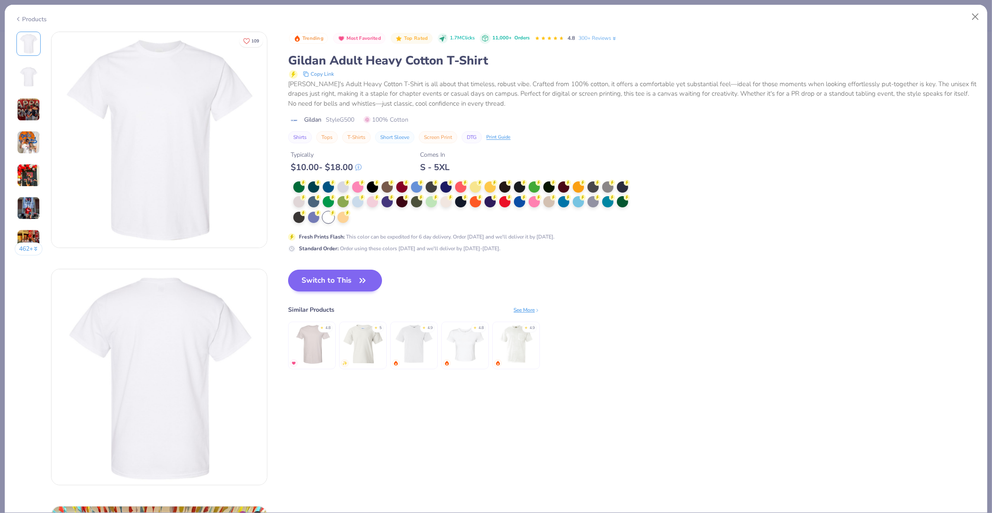
click at [350, 274] on button "Switch to This" at bounding box center [335, 281] width 94 height 22
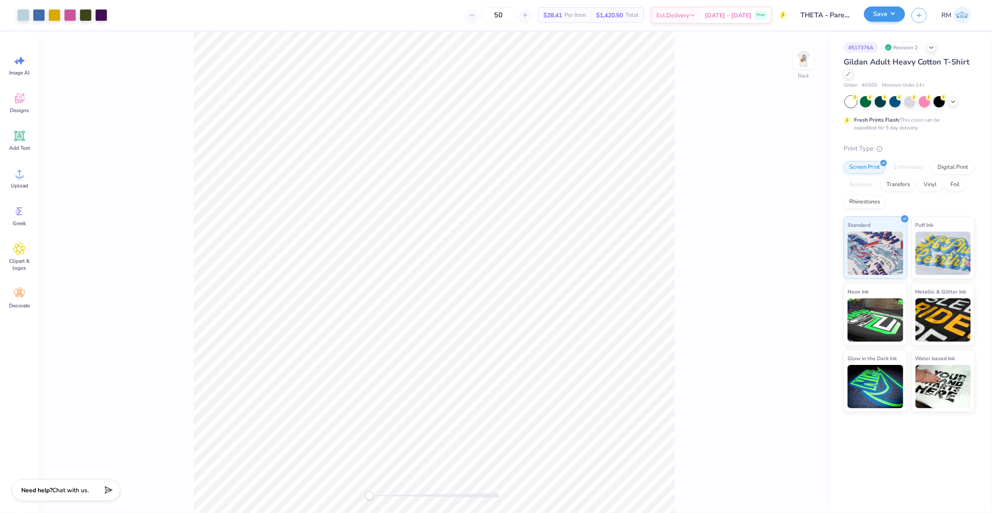
click at [895, 16] on button "Save" at bounding box center [884, 13] width 41 height 15
